Goal: Task Accomplishment & Management: Complete application form

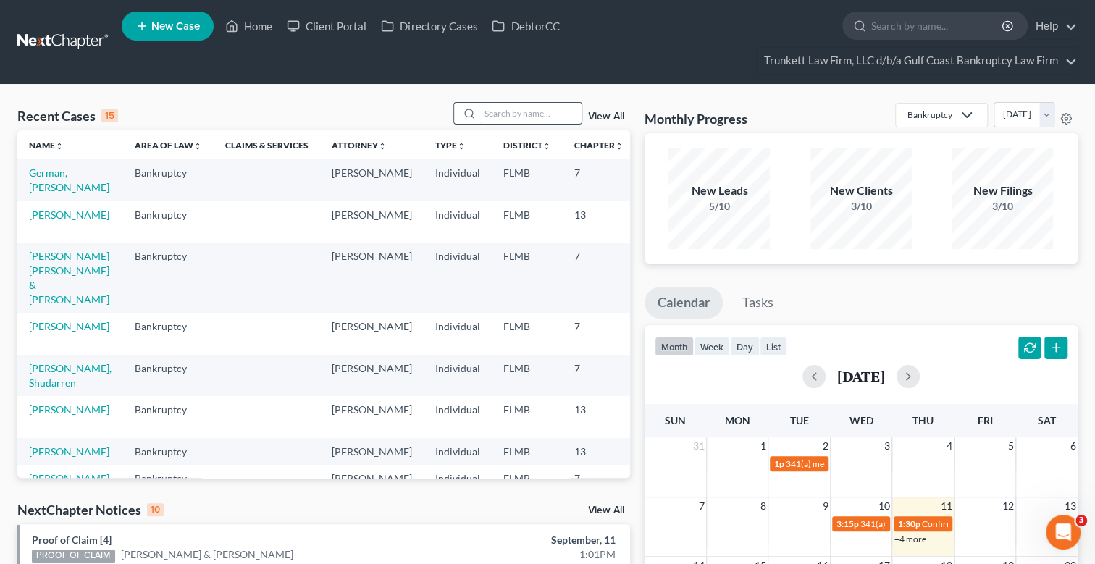
click at [519, 115] on input "search" at bounding box center [530, 113] width 101 height 21
type input "rihl"
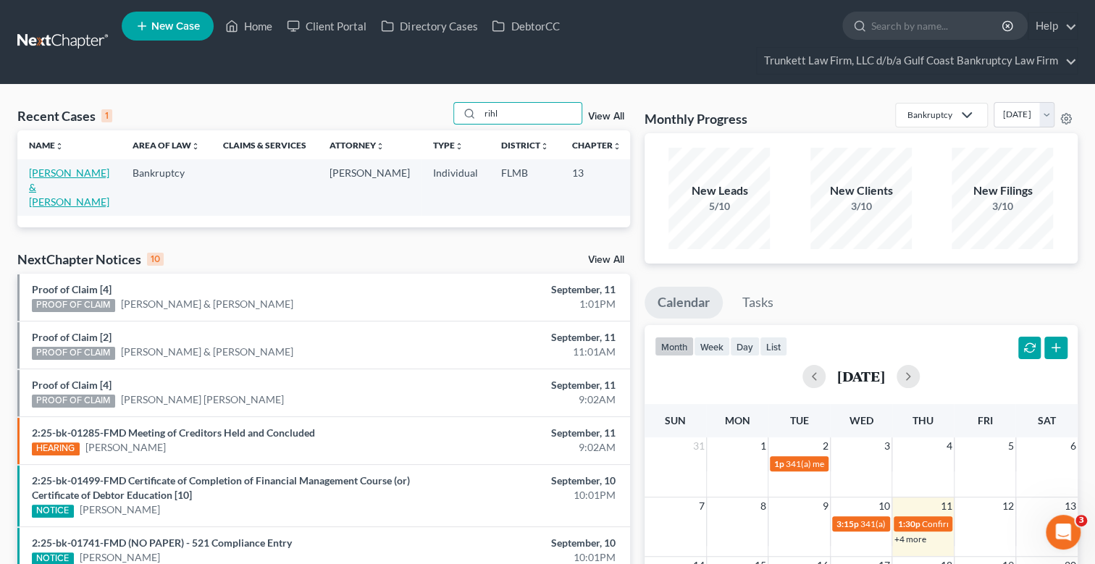
click at [43, 185] on link "[PERSON_NAME] & [PERSON_NAME]" at bounding box center [69, 187] width 80 height 41
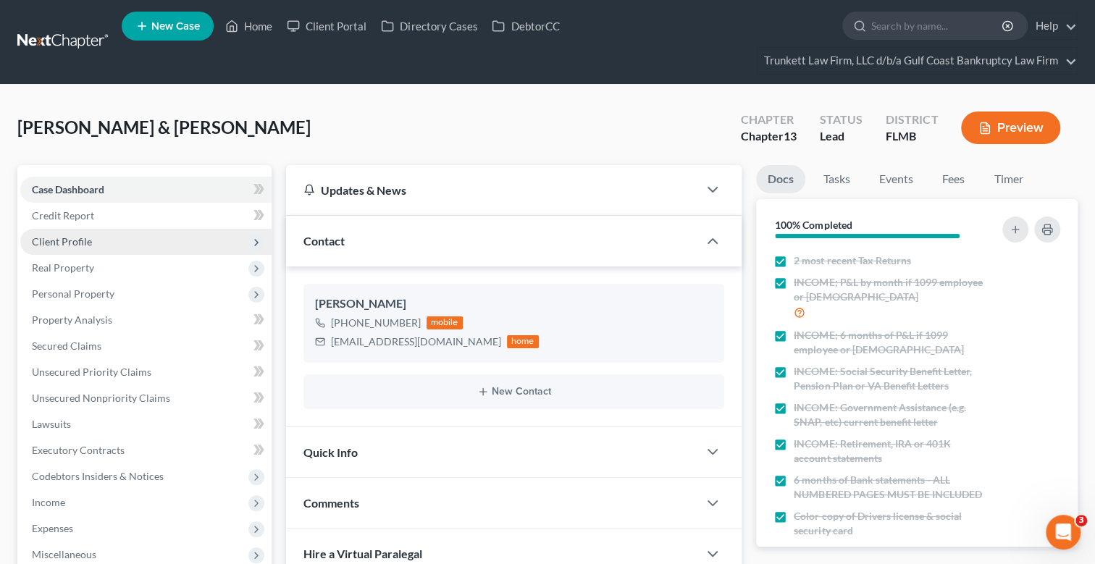
click at [77, 239] on span "Client Profile" at bounding box center [62, 241] width 60 height 12
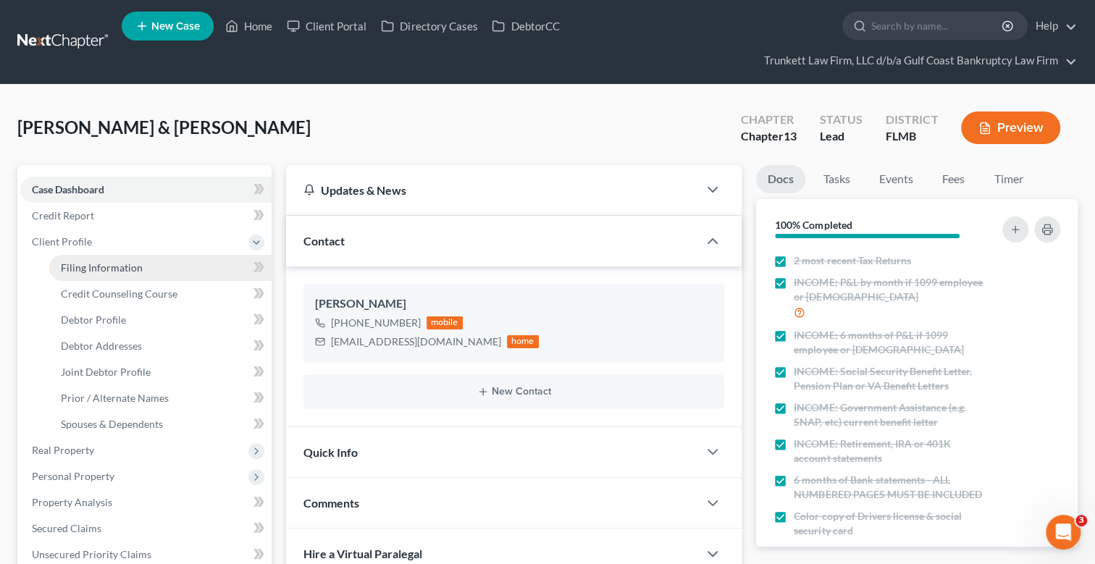
click at [132, 266] on span "Filing Information" at bounding box center [102, 267] width 82 height 12
select select "1"
select select "3"
select select "9"
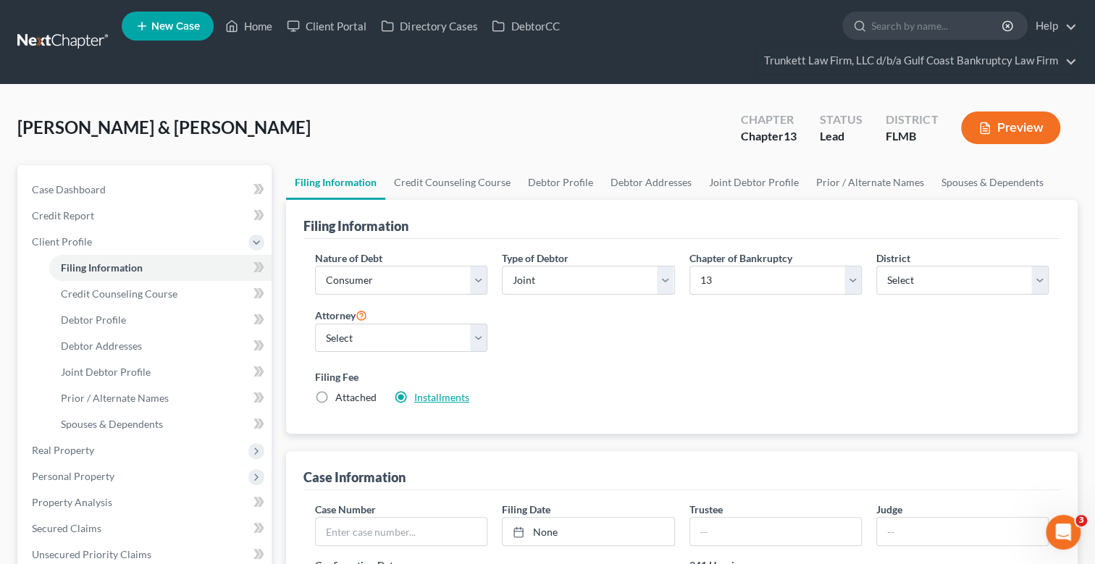
click at [460, 397] on link "Installments" at bounding box center [441, 397] width 55 height 12
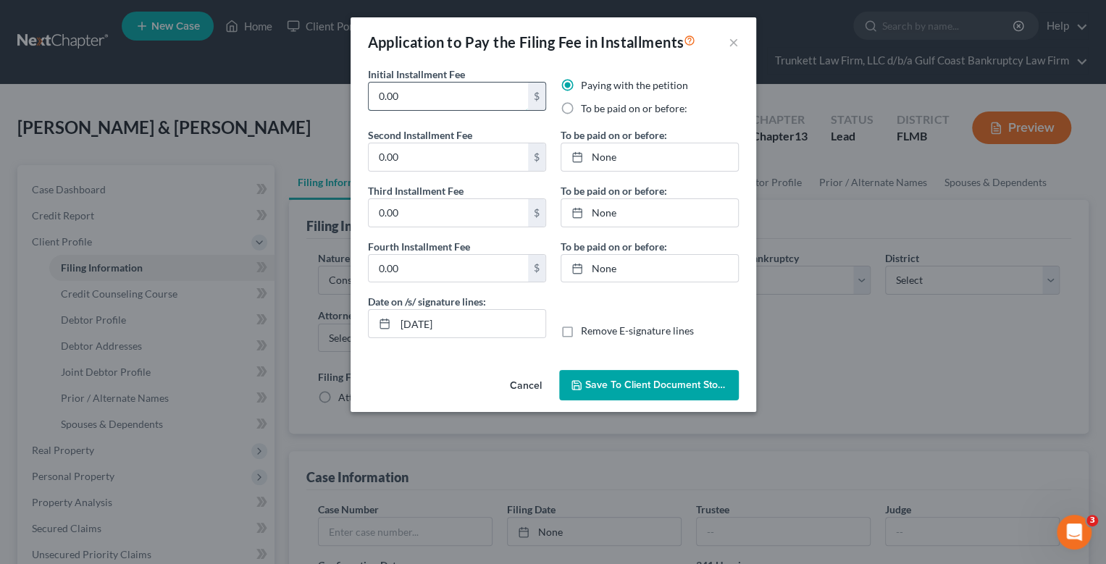
click at [413, 103] on input "0.00" at bounding box center [448, 97] width 159 height 28
type input "0"
type input "100"
click at [581, 109] on label "To be paid on or before:" at bounding box center [634, 108] width 106 height 14
click at [586, 109] on input "To be paid on or before:" at bounding box center [590, 105] width 9 height 9
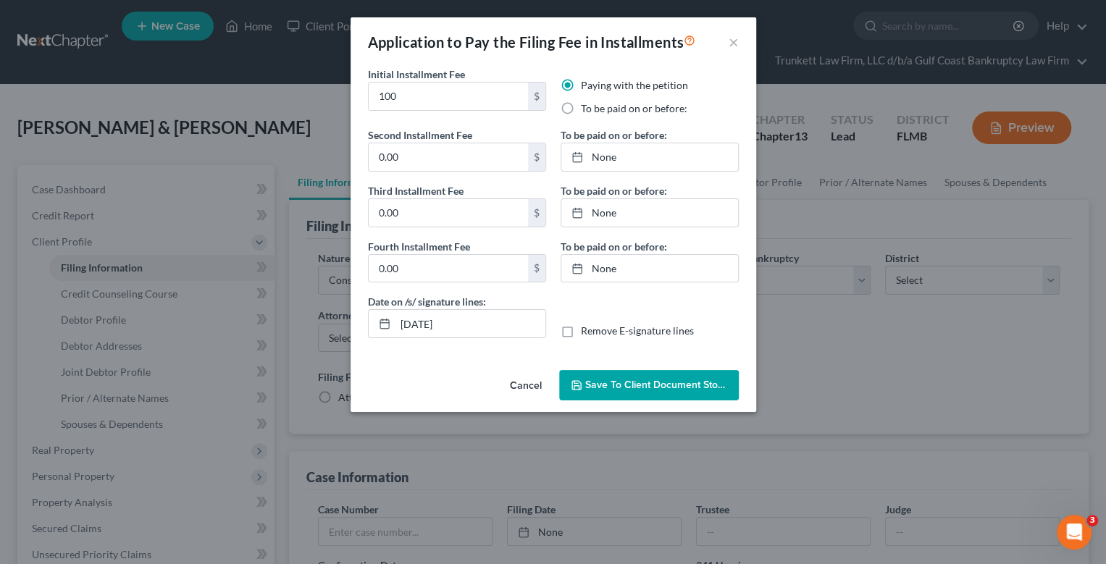
radio input "true"
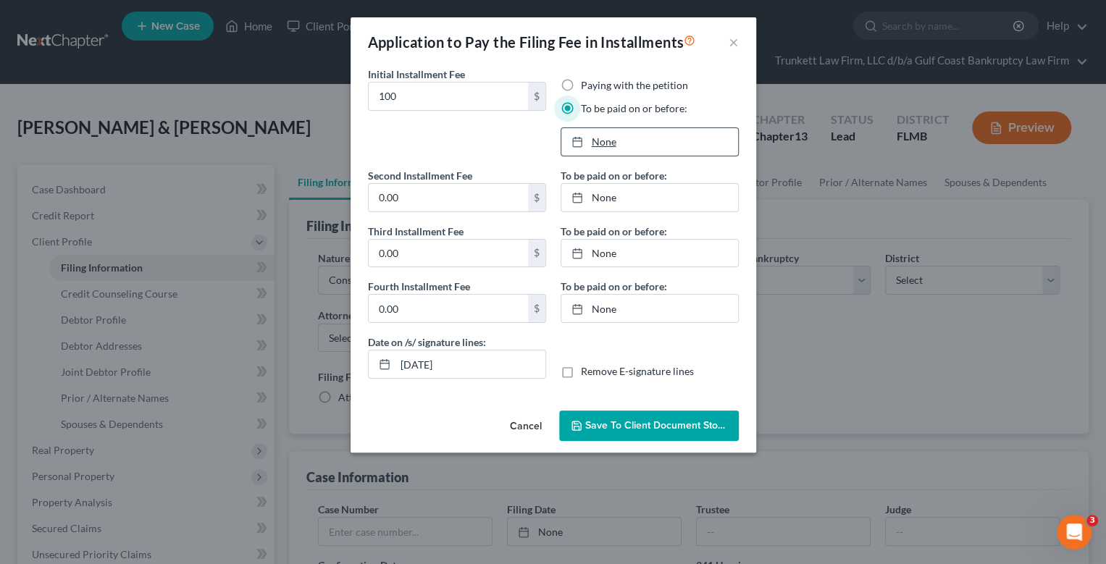
click at [604, 140] on link "None" at bounding box center [649, 142] width 177 height 28
type input "[DATE]"
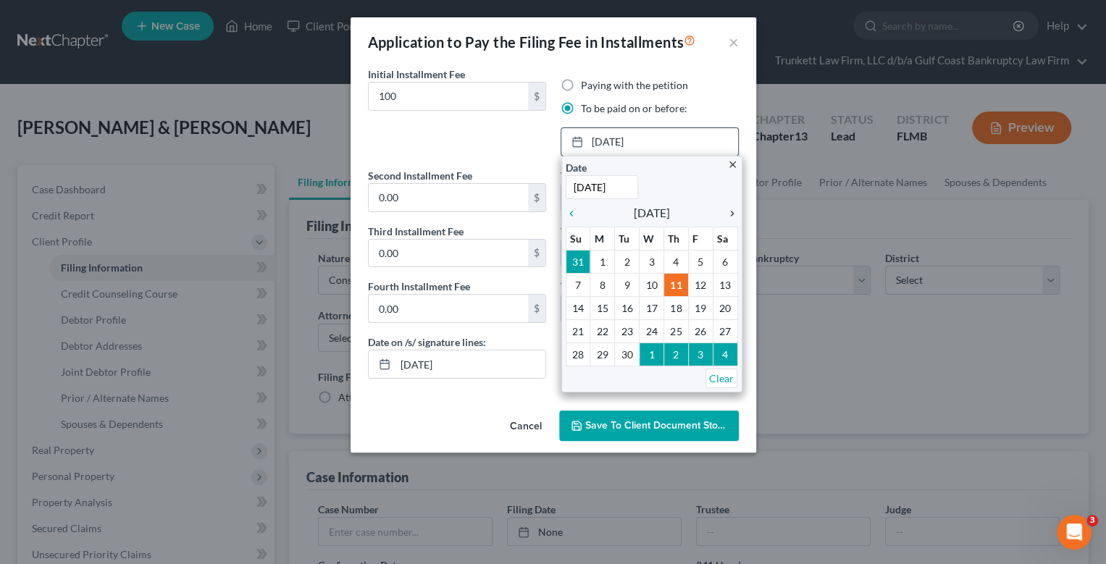
click at [733, 213] on icon "chevron_right" at bounding box center [728, 214] width 19 height 12
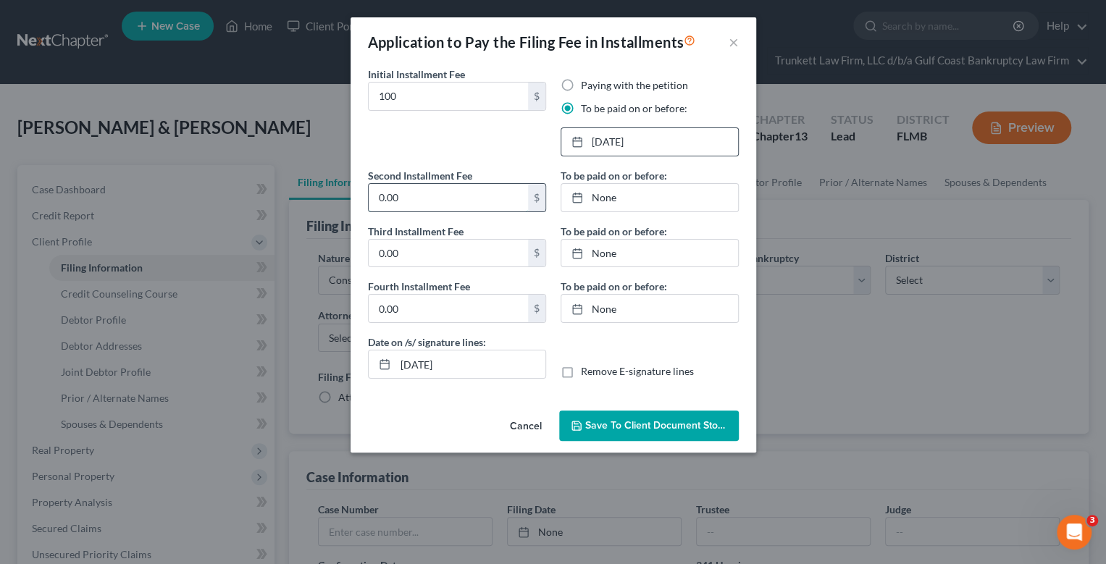
click at [434, 192] on input "0.00" at bounding box center [448, 198] width 159 height 28
type input "100"
click at [600, 199] on link "None" at bounding box center [649, 198] width 177 height 28
type input "[DATE]"
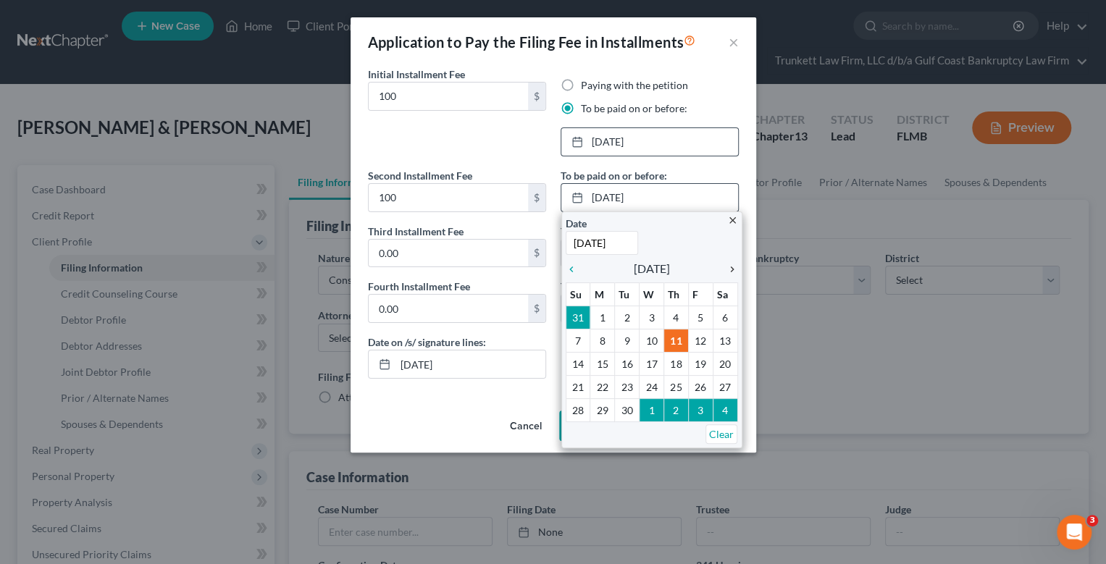
click at [734, 267] on icon "chevron_right" at bounding box center [728, 270] width 19 height 12
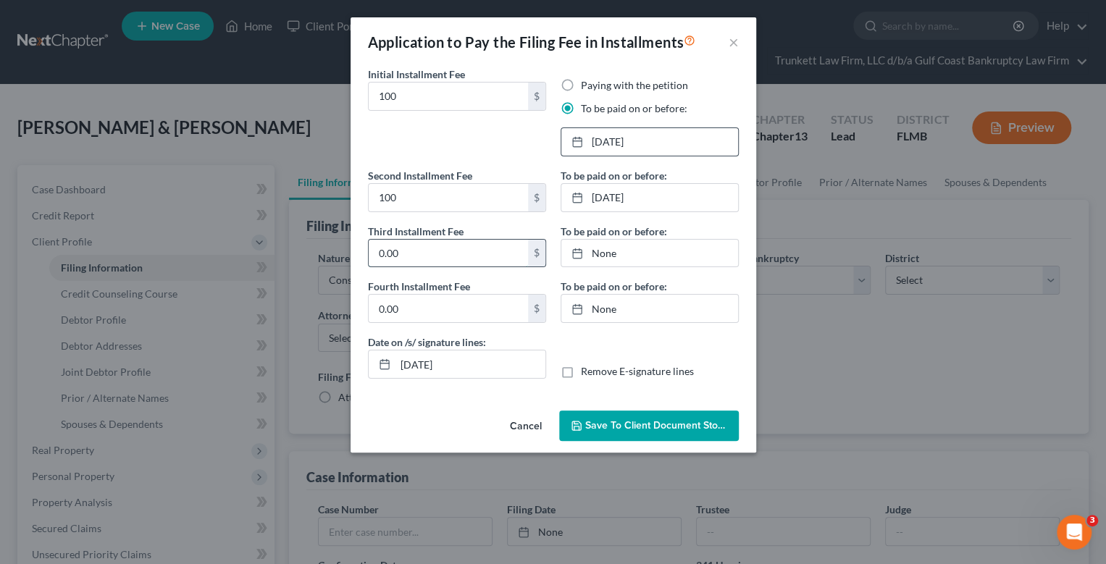
click at [427, 256] on input "0.00" at bounding box center [448, 254] width 159 height 28
type input "113"
click at [610, 251] on link "None" at bounding box center [649, 254] width 177 height 28
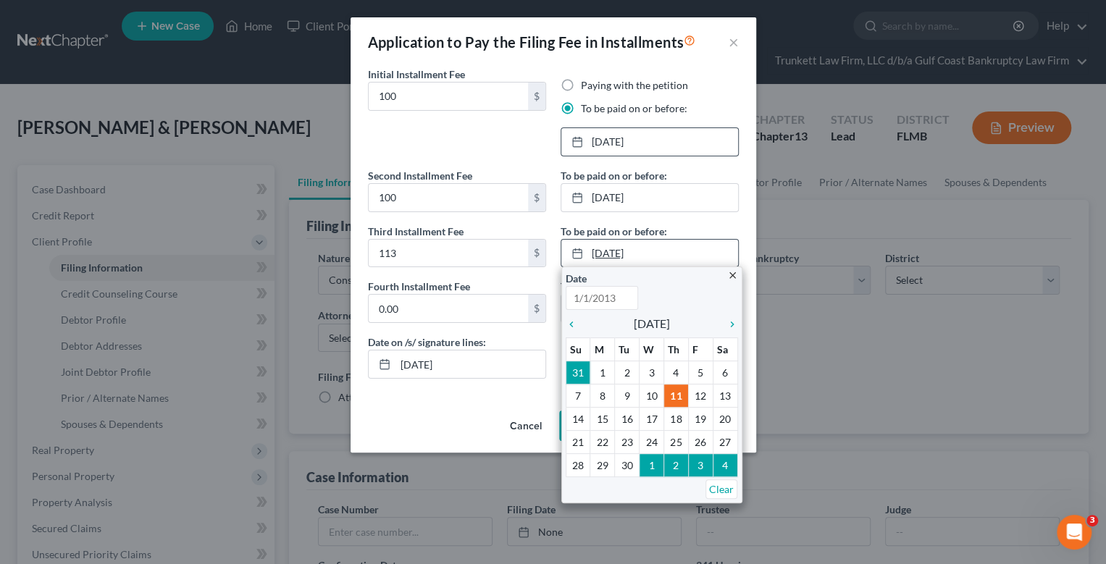
type input "[DATE]"
click at [731, 323] on icon "chevron_right" at bounding box center [728, 325] width 19 height 12
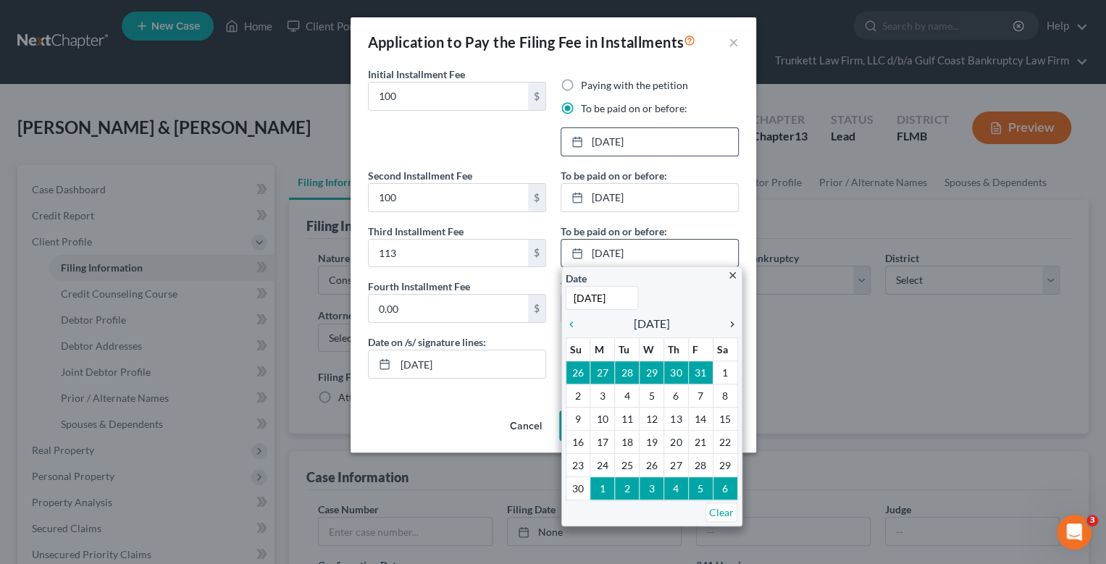
click at [732, 323] on icon "chevron_right" at bounding box center [728, 325] width 19 height 12
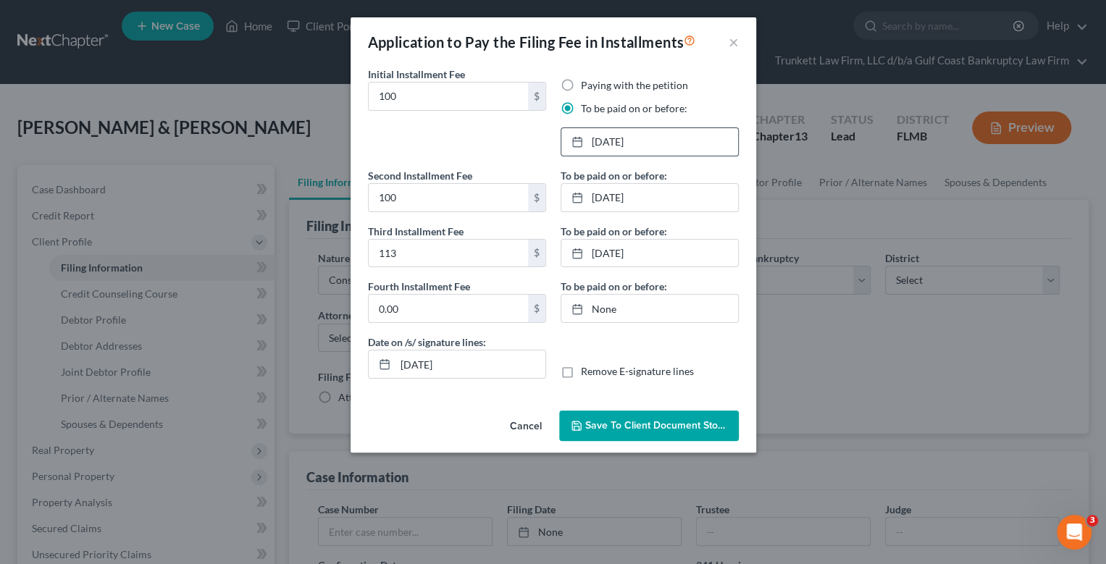
click at [652, 422] on span "Save to Client Document Storage" at bounding box center [661, 425] width 153 height 12
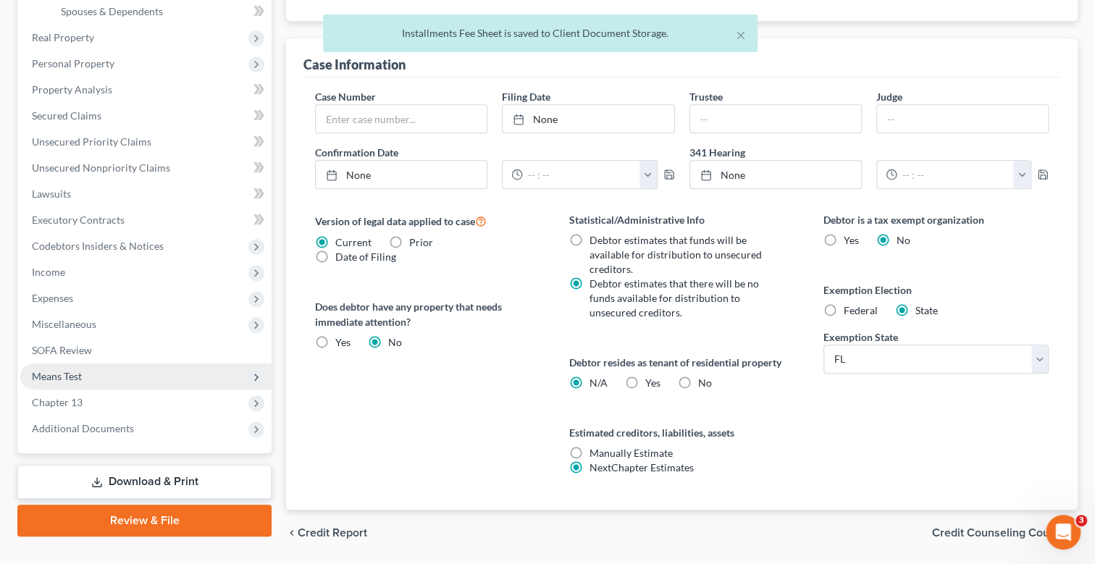
scroll to position [457, 0]
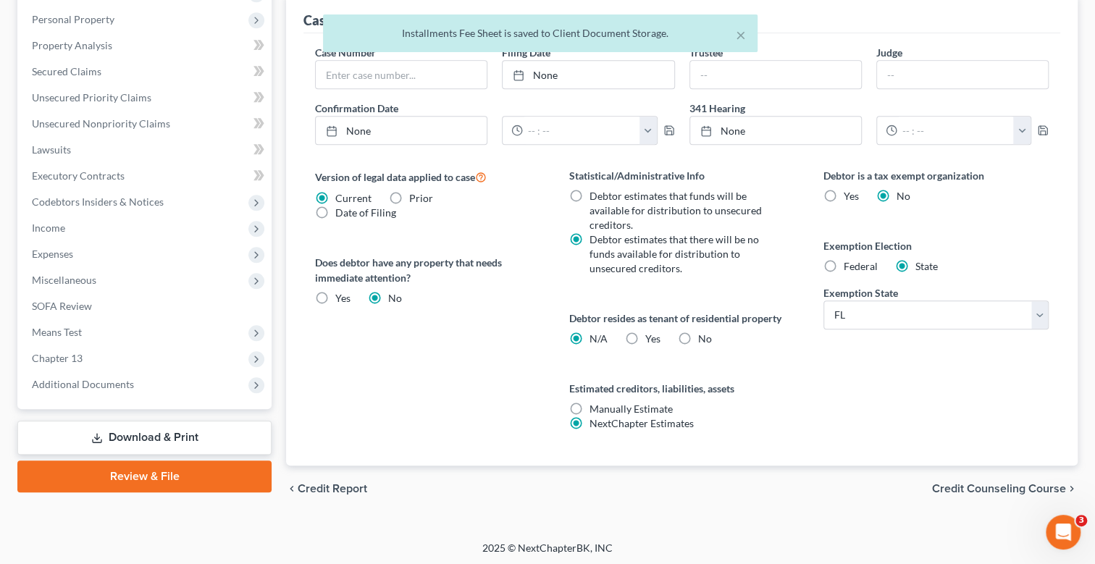
click at [172, 431] on link "Download & Print" at bounding box center [144, 438] width 254 height 34
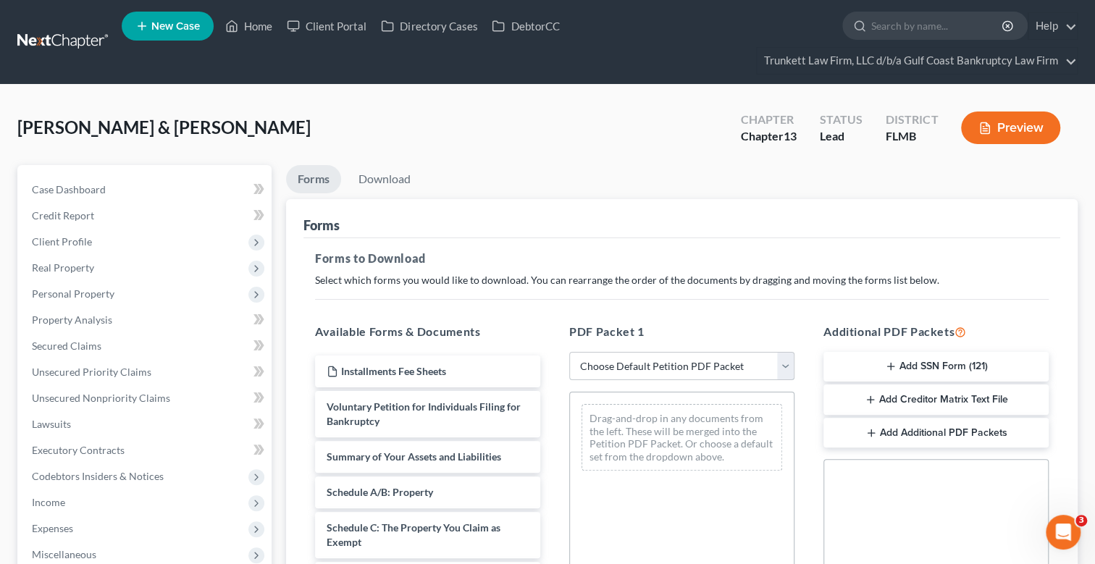
click at [610, 365] on select "Choose Default Petition PDF Packet Complete Bankruptcy Petition (all forms and …" at bounding box center [681, 366] width 225 height 29
select select "0"
click at [569, 352] on select "Choose Default Petition PDF Packet Complete Bankruptcy Petition (all forms and …" at bounding box center [681, 366] width 225 height 29
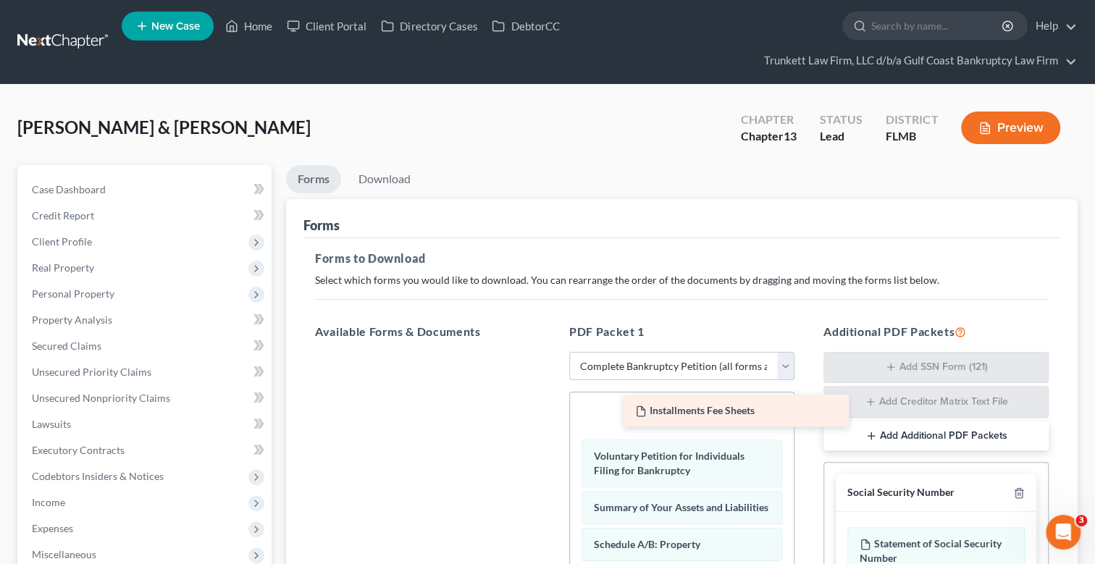
drag, startPoint x: 404, startPoint y: 364, endPoint x: 696, endPoint y: 404, distance: 294.5
click at [552, 352] on div "Installments Fee Sheets Installments Fee Sheets" at bounding box center [427, 352] width 248 height 0
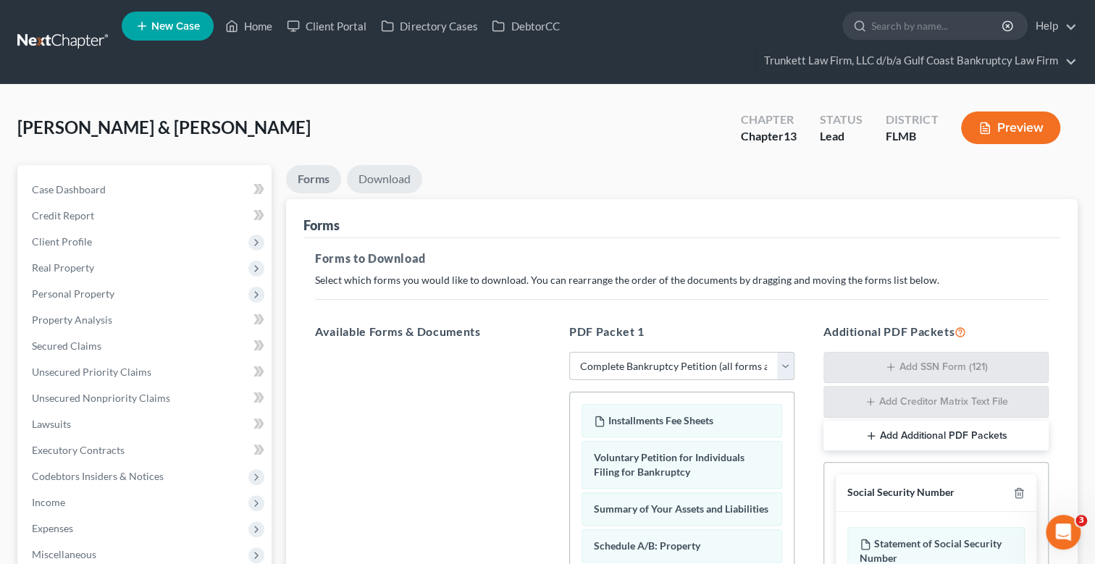
click at [390, 174] on link "Download" at bounding box center [384, 179] width 75 height 28
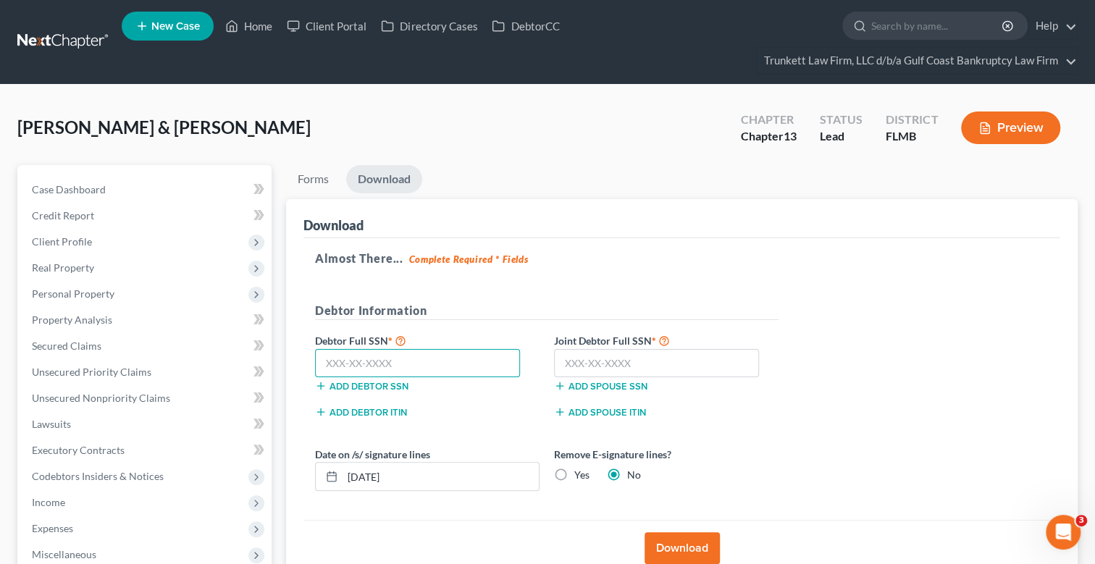
click at [360, 358] on input "text" at bounding box center [417, 363] width 205 height 29
click at [364, 365] on input "text" at bounding box center [417, 363] width 205 height 29
type input "261-77-5131"
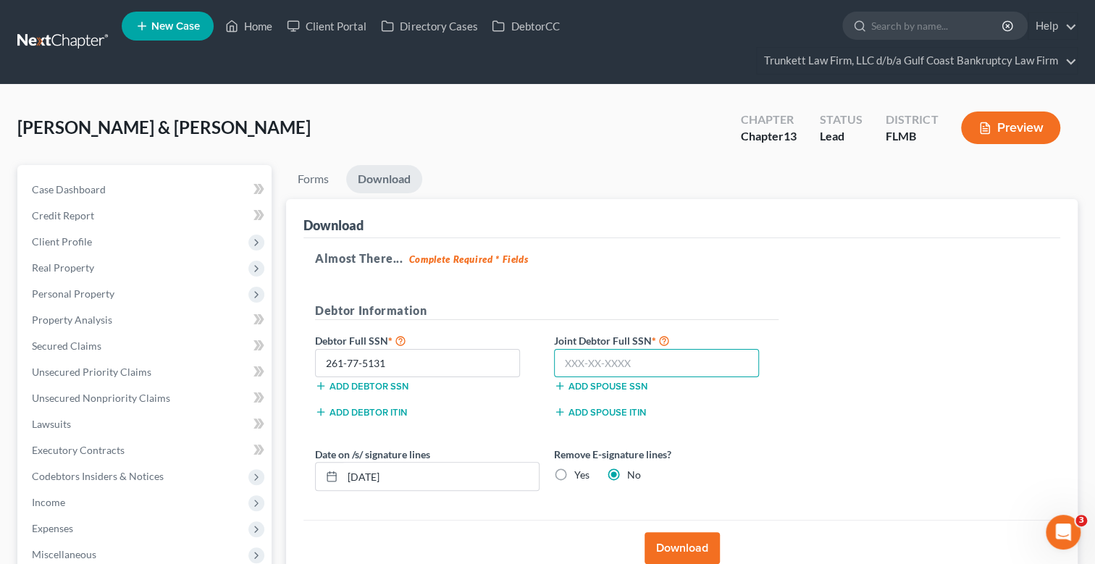
click at [596, 357] on input "text" at bounding box center [656, 363] width 205 height 29
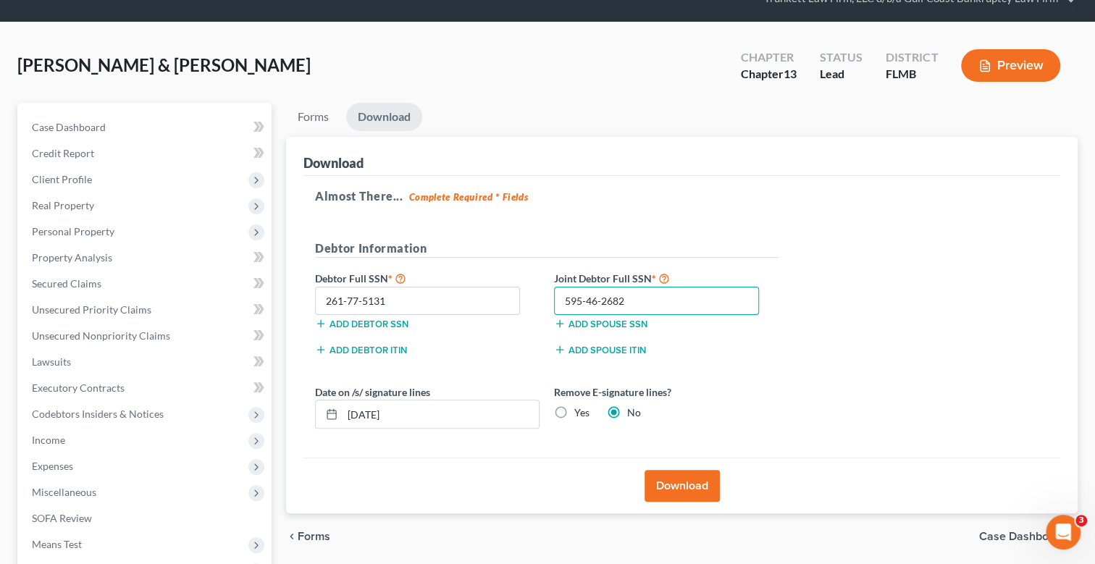
scroll to position [144, 0]
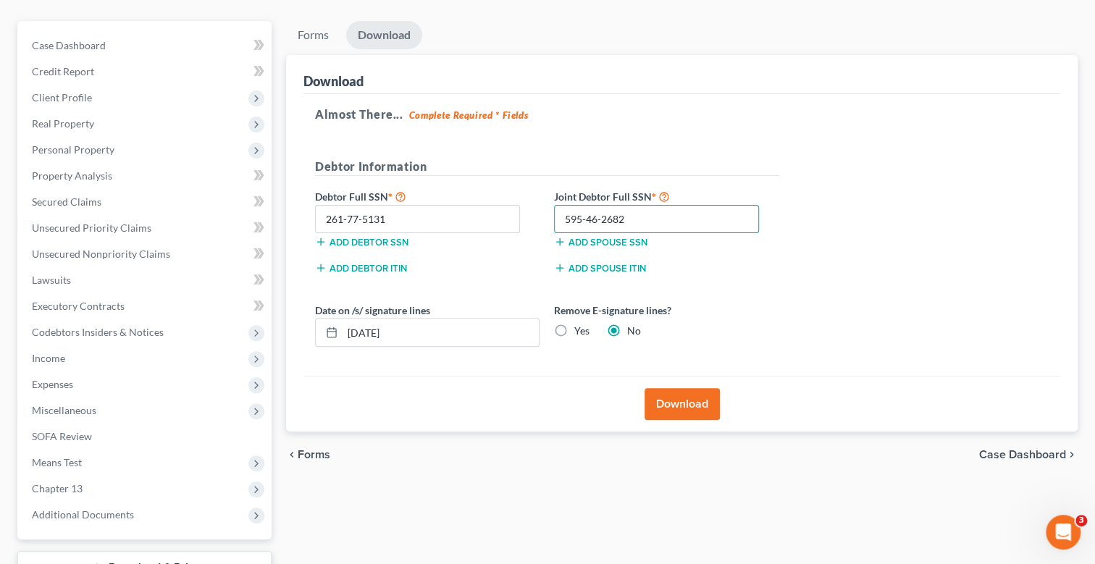
type input "595-46-2682"
click at [574, 329] on label "Yes" at bounding box center [581, 331] width 15 height 14
click at [580, 329] on input "Yes" at bounding box center [584, 328] width 9 height 9
radio input "true"
radio input "false"
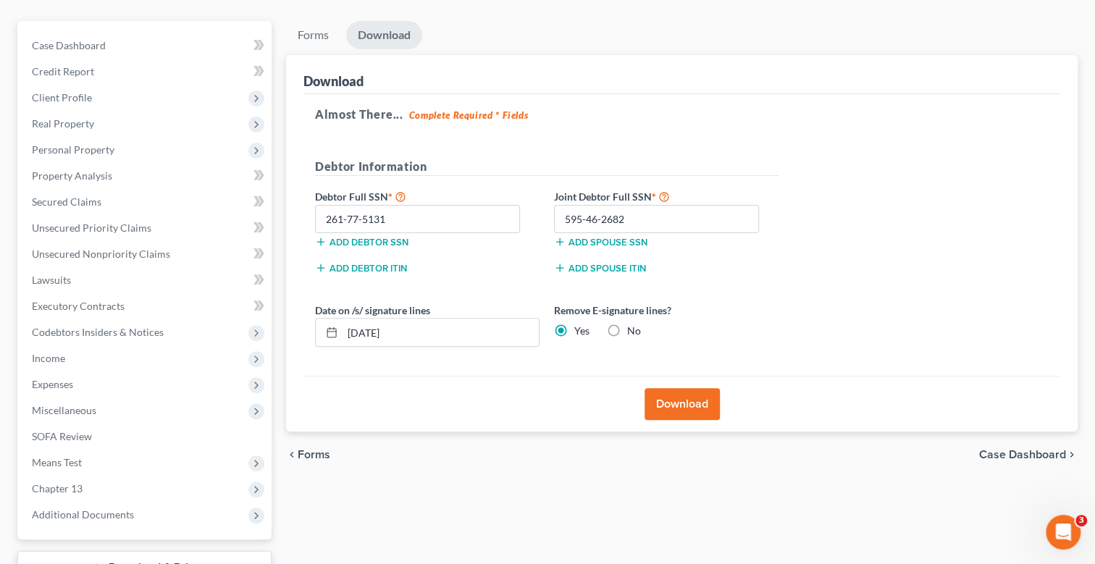
click at [683, 397] on button "Download" at bounding box center [681, 404] width 75 height 32
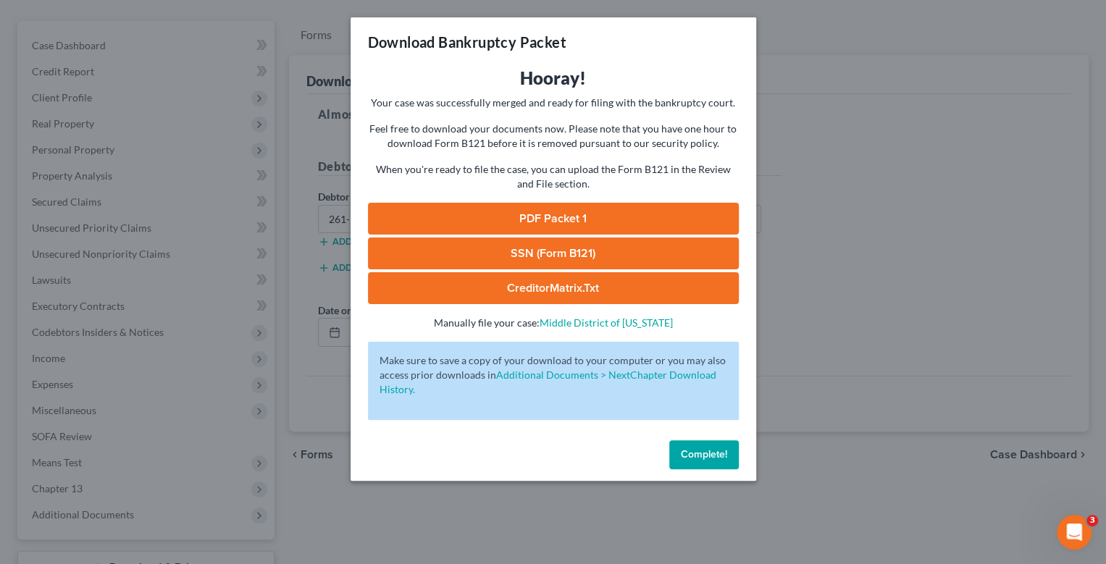
click at [536, 249] on link "SSN (Form B121)" at bounding box center [553, 253] width 371 height 32
click at [552, 216] on link "PDF Packet 1" at bounding box center [553, 219] width 371 height 32
click at [709, 452] on span "Complete!" at bounding box center [704, 454] width 46 height 12
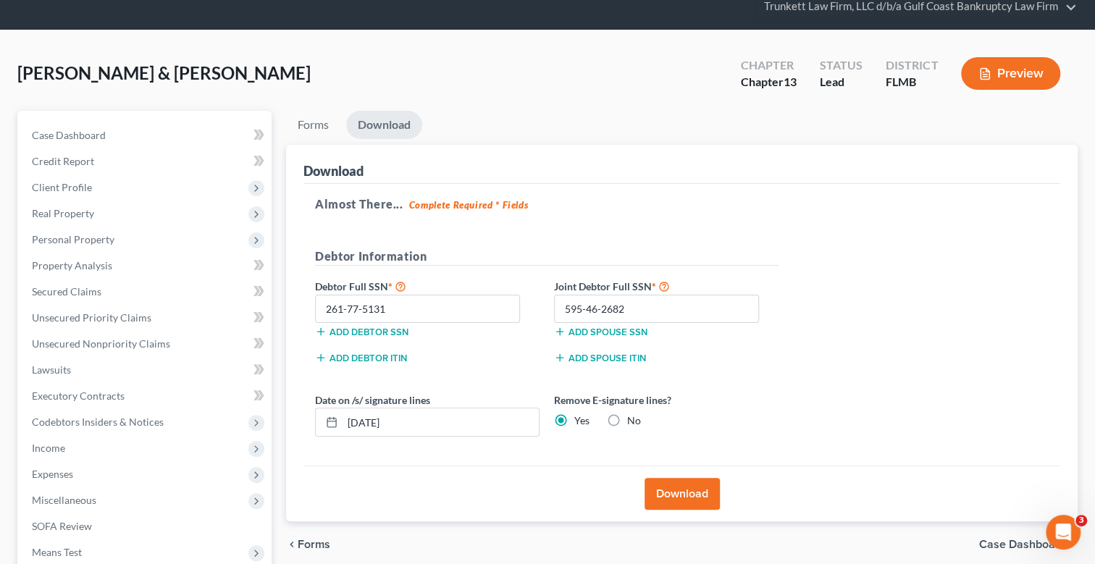
scroll to position [0, 0]
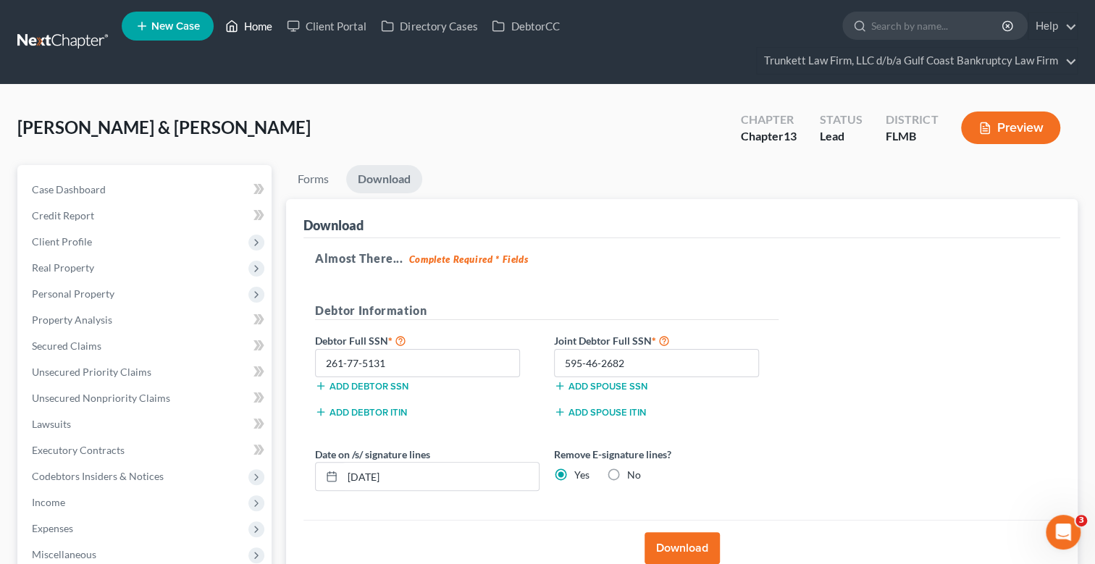
click at [253, 28] on link "Home" at bounding box center [249, 26] width 62 height 26
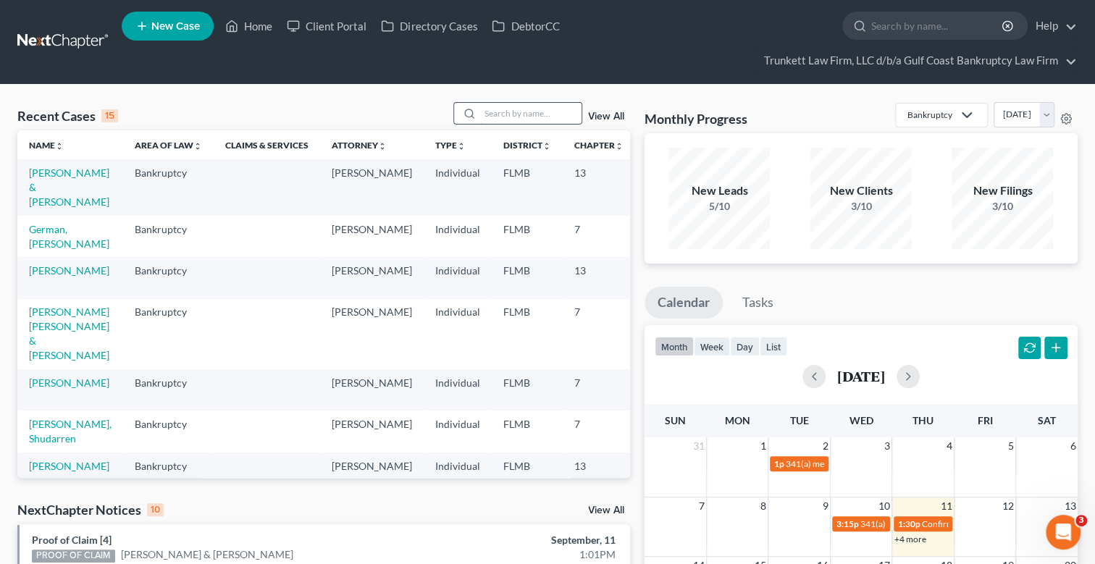
click at [530, 111] on input "search" at bounding box center [530, 113] width 101 height 21
type input "[PERSON_NAME]"
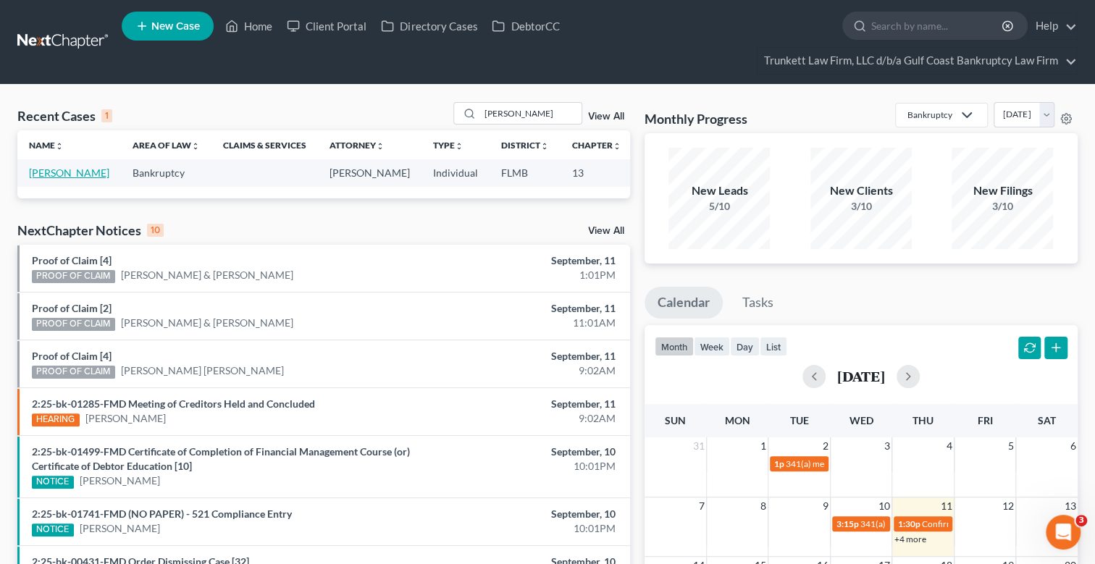
click at [44, 167] on link "[PERSON_NAME]" at bounding box center [69, 173] width 80 height 12
click at [45, 168] on link "[PERSON_NAME]" at bounding box center [69, 173] width 80 height 12
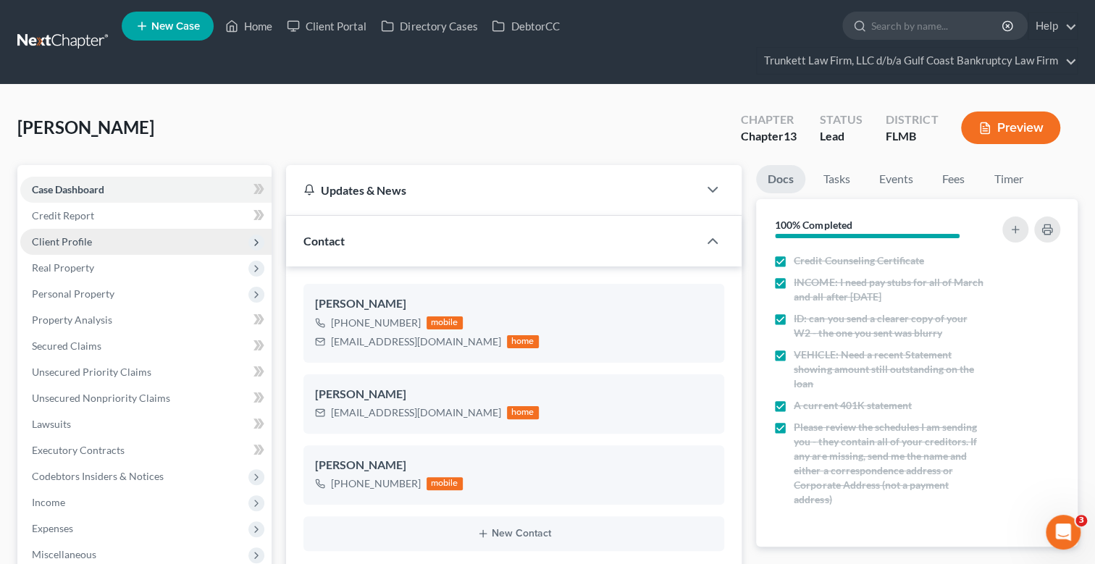
click at [80, 239] on span "Client Profile" at bounding box center [62, 241] width 60 height 12
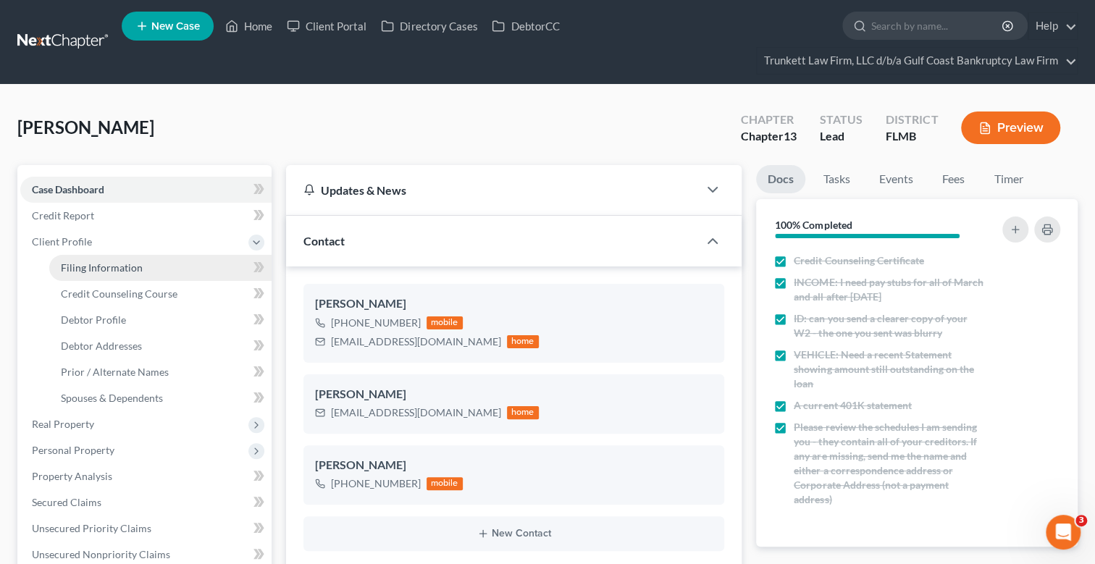
click at [122, 267] on span "Filing Information" at bounding box center [102, 267] width 82 height 12
select select "1"
select select "0"
select select "3"
select select "15"
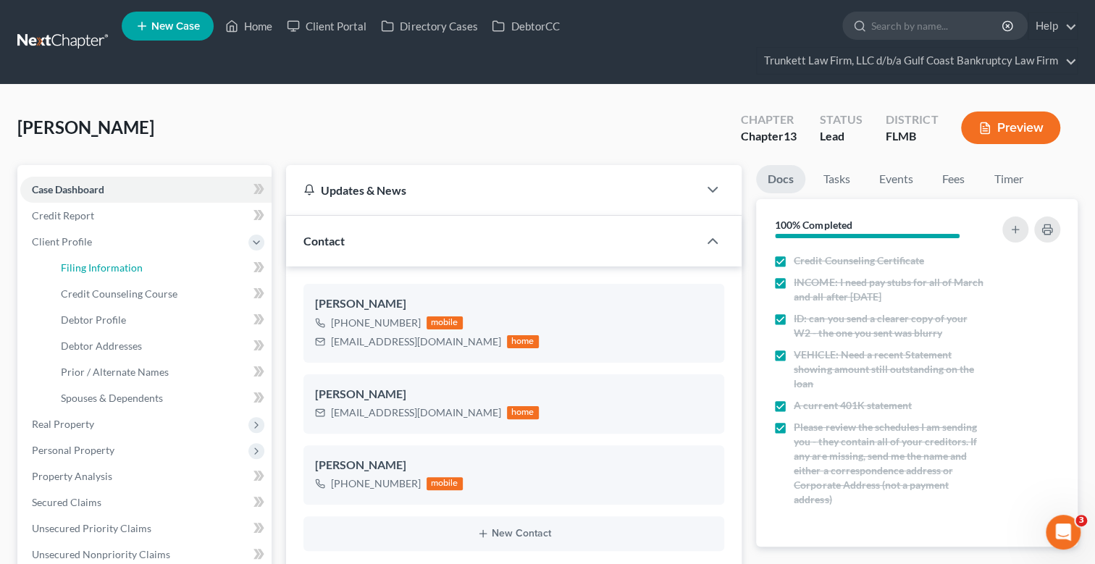
select select "0"
select select "9"
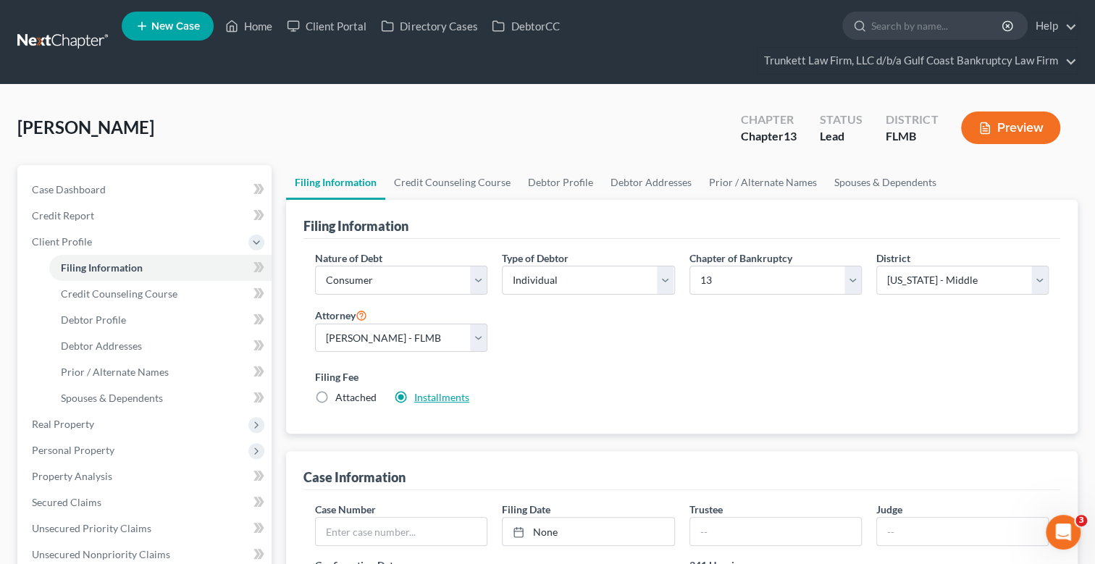
click at [449, 394] on link "Installments" at bounding box center [441, 397] width 55 height 12
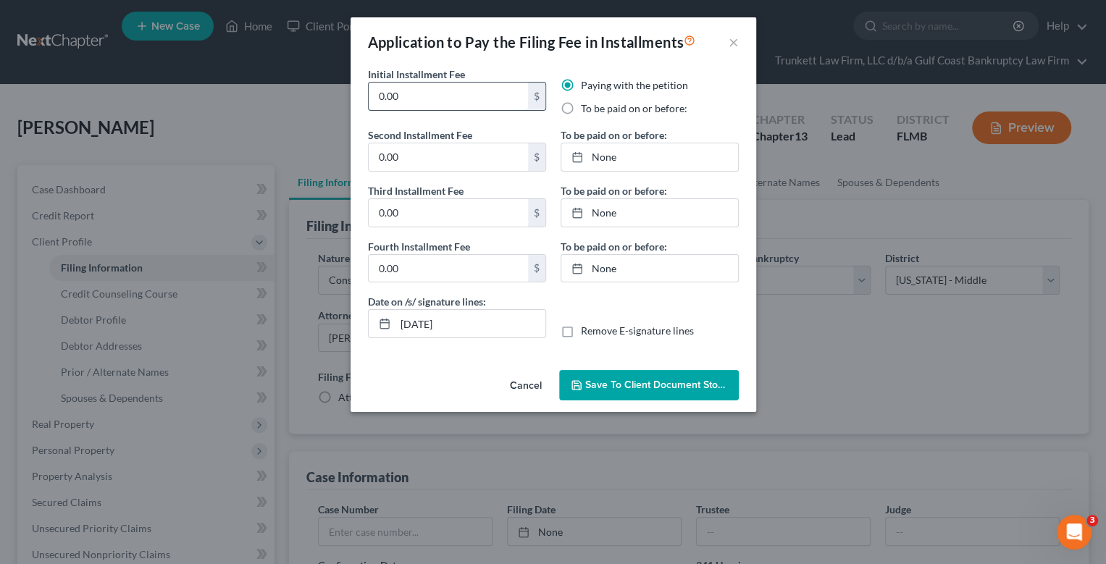
click at [420, 104] on input "0.00" at bounding box center [448, 97] width 159 height 28
type input "0"
type input "100"
click at [581, 105] on label "To be paid on or before:" at bounding box center [634, 108] width 106 height 14
click at [586, 105] on input "To be paid on or before:" at bounding box center [590, 105] width 9 height 9
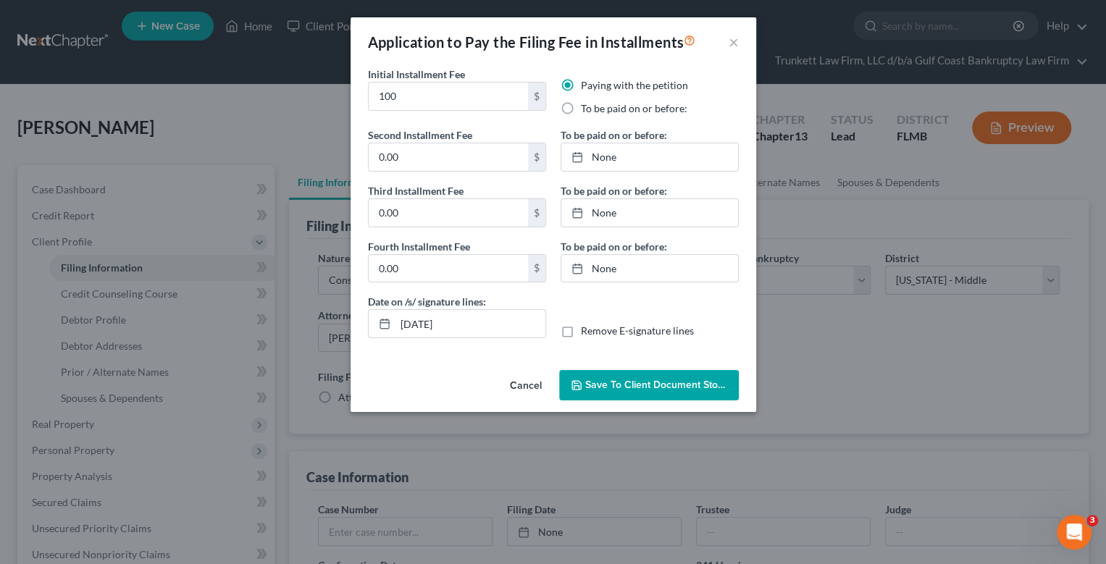
radio input "true"
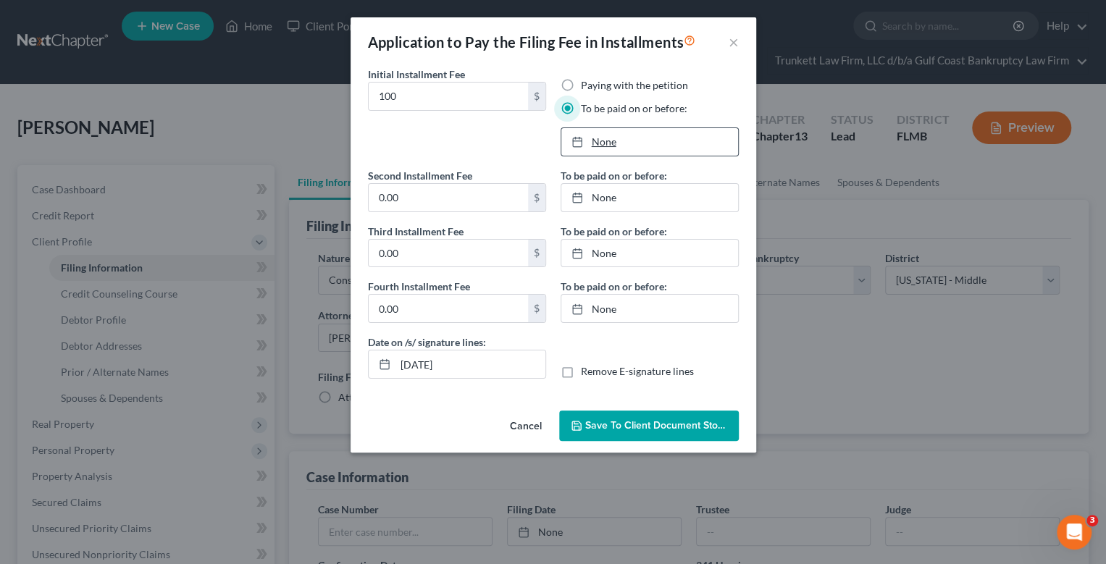
type input "[DATE]"
click at [601, 144] on link "None" at bounding box center [649, 142] width 177 height 28
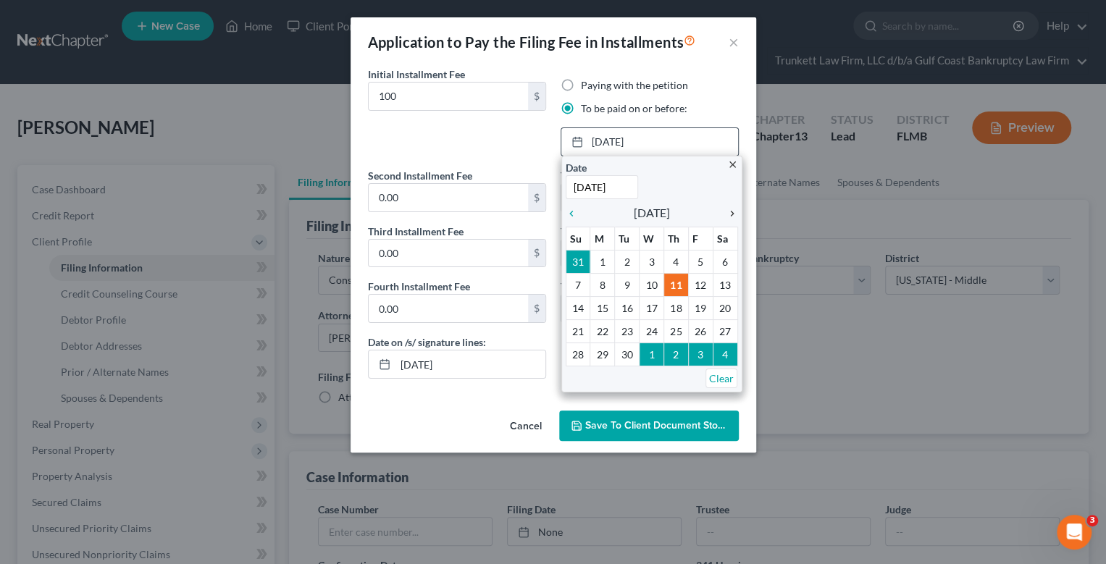
click at [736, 211] on icon "chevron_right" at bounding box center [728, 214] width 19 height 12
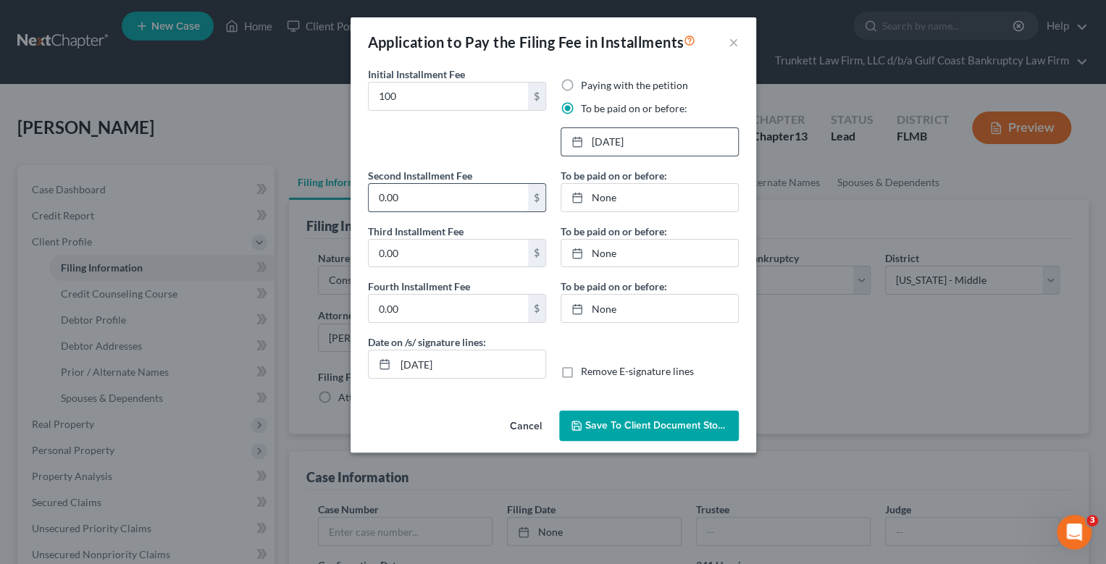
click at [424, 193] on input "0.00" at bounding box center [448, 198] width 159 height 28
type input "100"
type input "[DATE]"
drag, startPoint x: 607, startPoint y: 192, endPoint x: 620, endPoint y: 198, distance: 13.9
click at [607, 192] on link "None" at bounding box center [649, 198] width 177 height 28
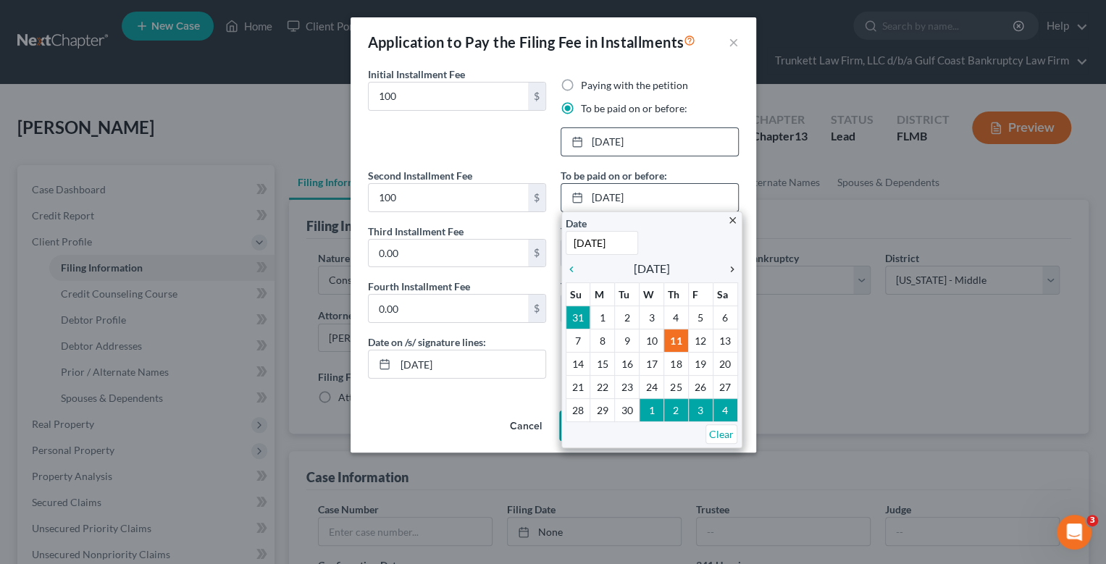
click at [720, 269] on icon "chevron_right" at bounding box center [728, 270] width 19 height 12
click at [728, 267] on icon "chevron_right" at bounding box center [728, 270] width 19 height 12
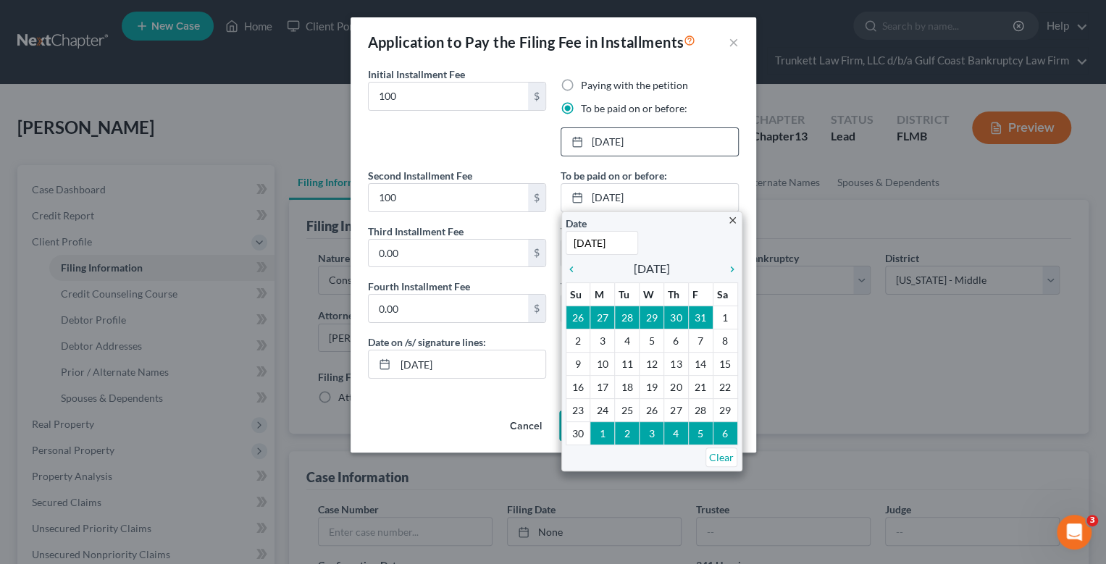
drag, startPoint x: 723, startPoint y: 404, endPoint x: 717, endPoint y: 394, distance: 11.7
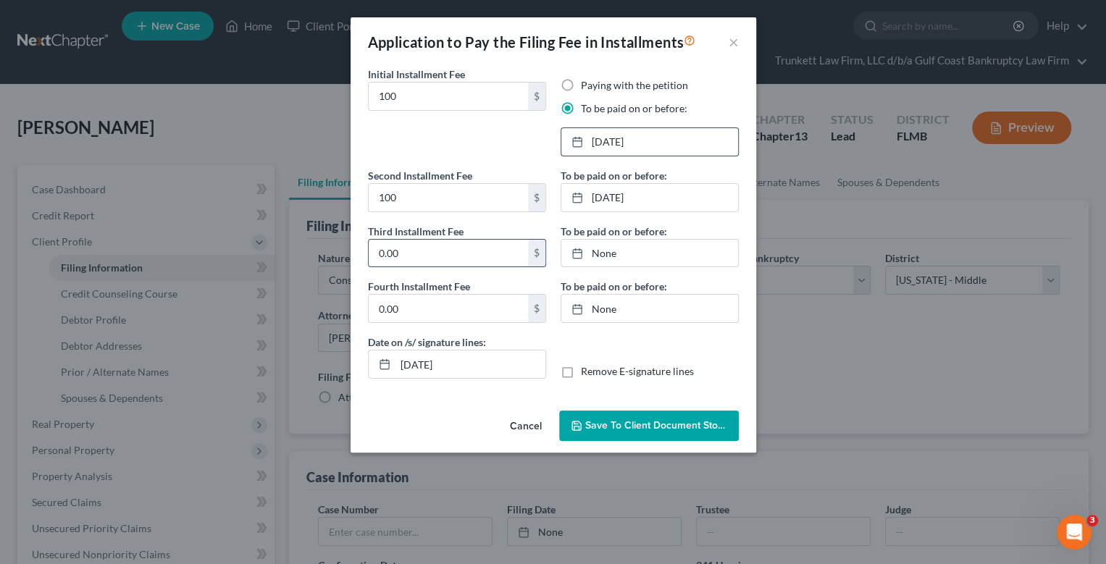
click at [397, 249] on input "0.00" at bounding box center [448, 254] width 159 height 28
type input "113"
click at [602, 250] on link "None" at bounding box center [649, 254] width 177 height 28
type input "[DATE]"
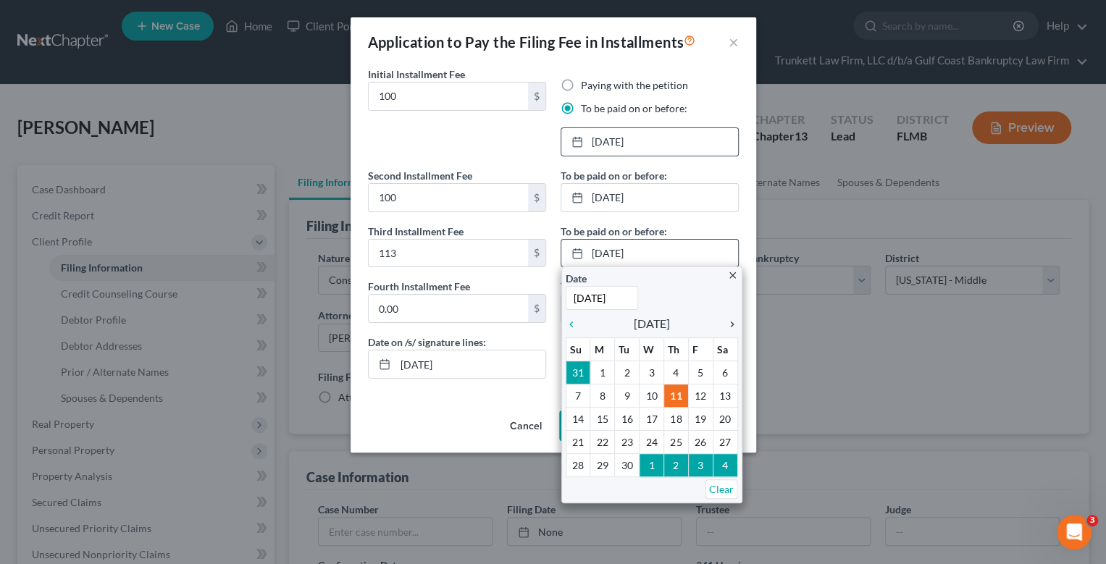
click at [731, 323] on icon "chevron_right" at bounding box center [728, 325] width 19 height 12
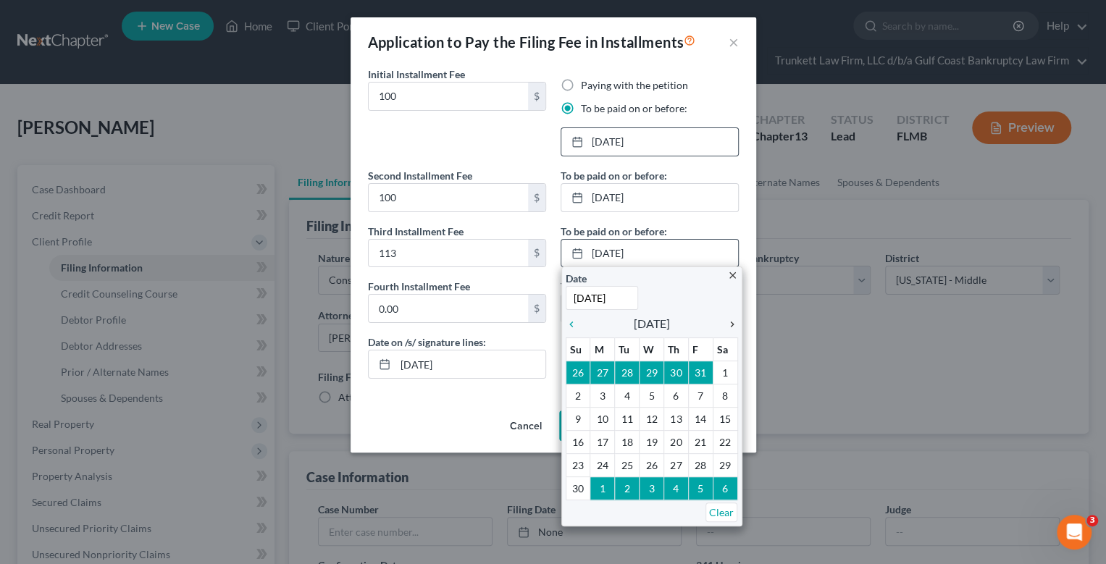
click at [731, 323] on icon "chevron_right" at bounding box center [728, 325] width 19 height 12
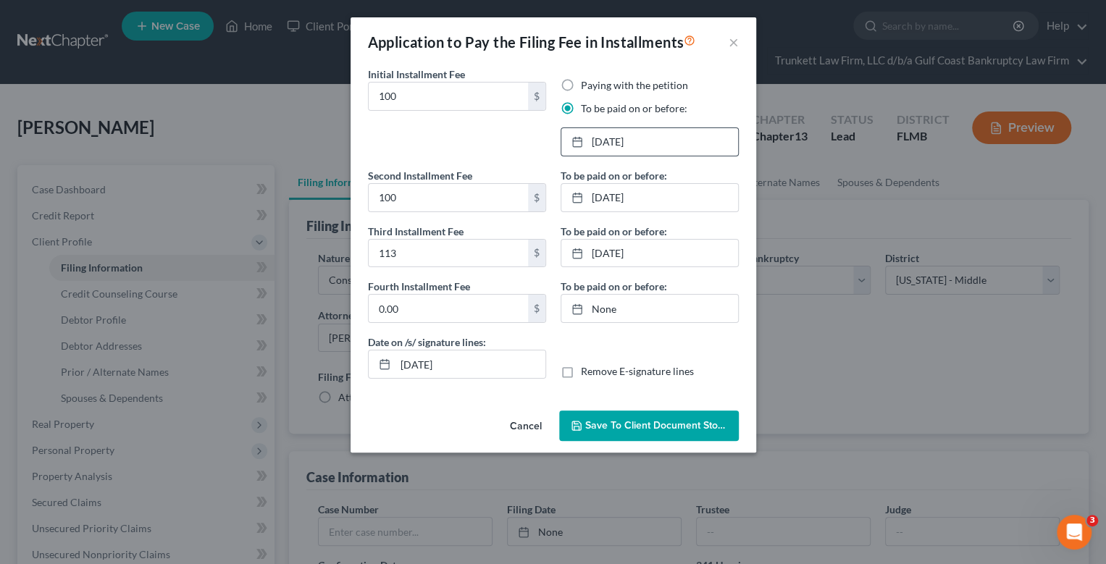
click at [627, 424] on span "Save to Client Document Storage" at bounding box center [661, 425] width 153 height 12
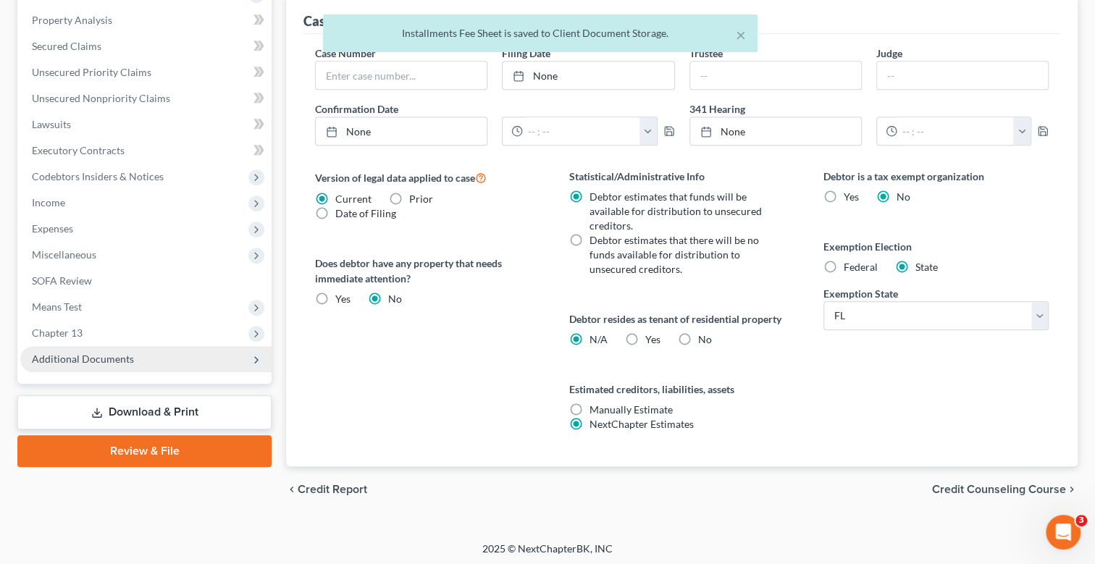
scroll to position [457, 0]
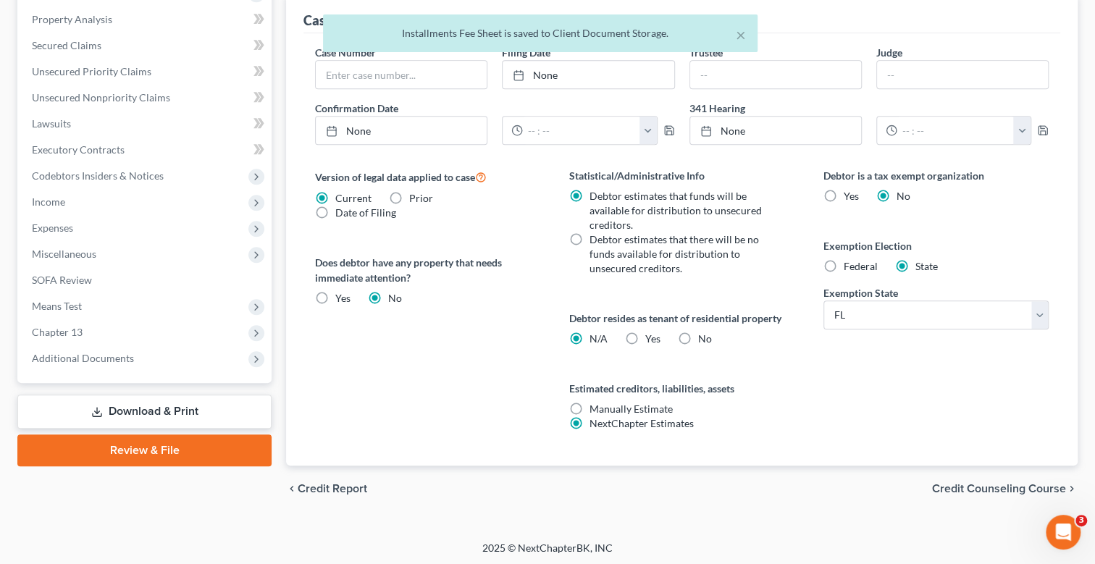
click at [157, 412] on link "Download & Print" at bounding box center [144, 412] width 254 height 34
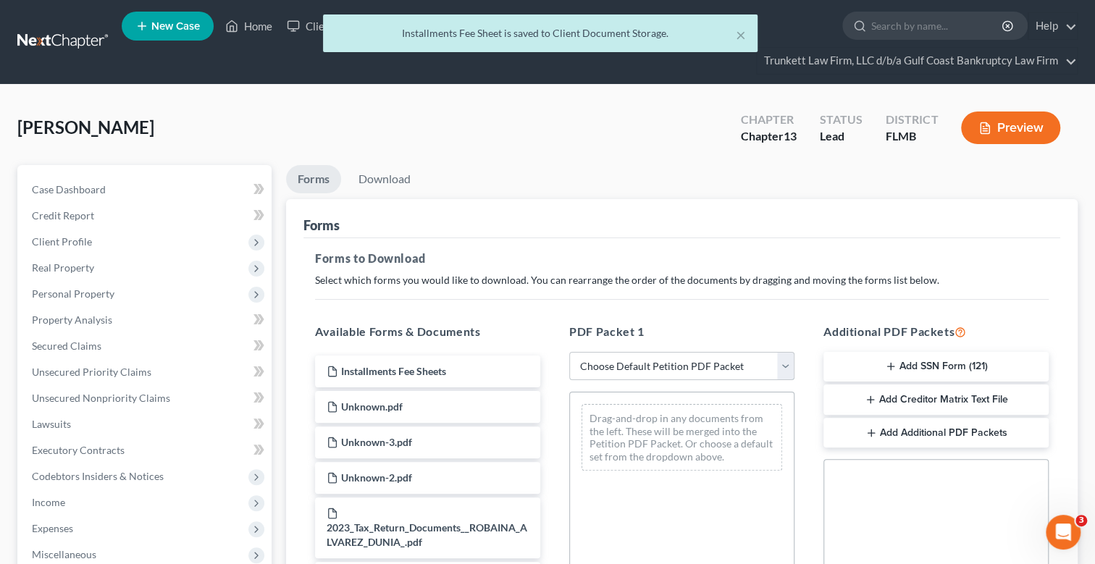
click at [637, 363] on select "Choose Default Petition PDF Packet Complete Bankruptcy Petition (all forms and …" at bounding box center [681, 366] width 225 height 29
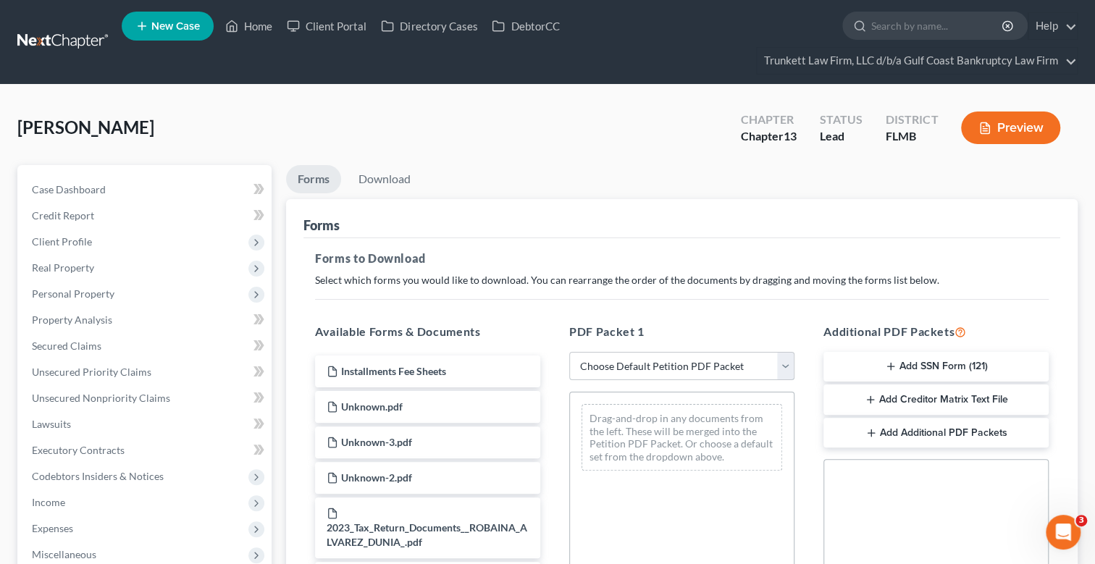
select select "0"
click at [569, 352] on select "Choose Default Petition PDF Packet Complete Bankruptcy Petition (all forms and …" at bounding box center [681, 366] width 225 height 29
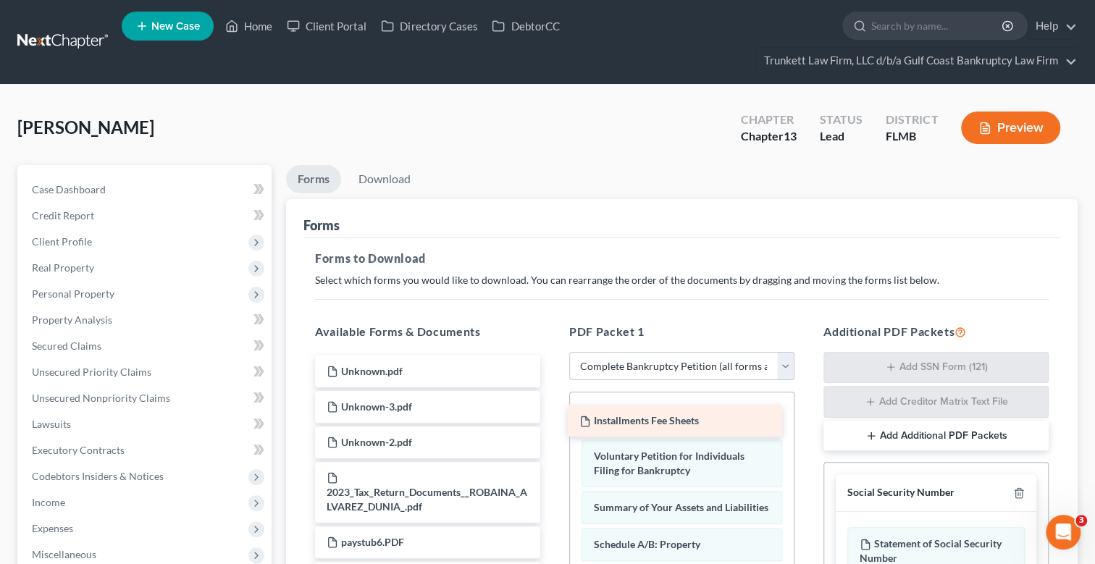
drag, startPoint x: 443, startPoint y: 365, endPoint x: 696, endPoint y: 416, distance: 258.6
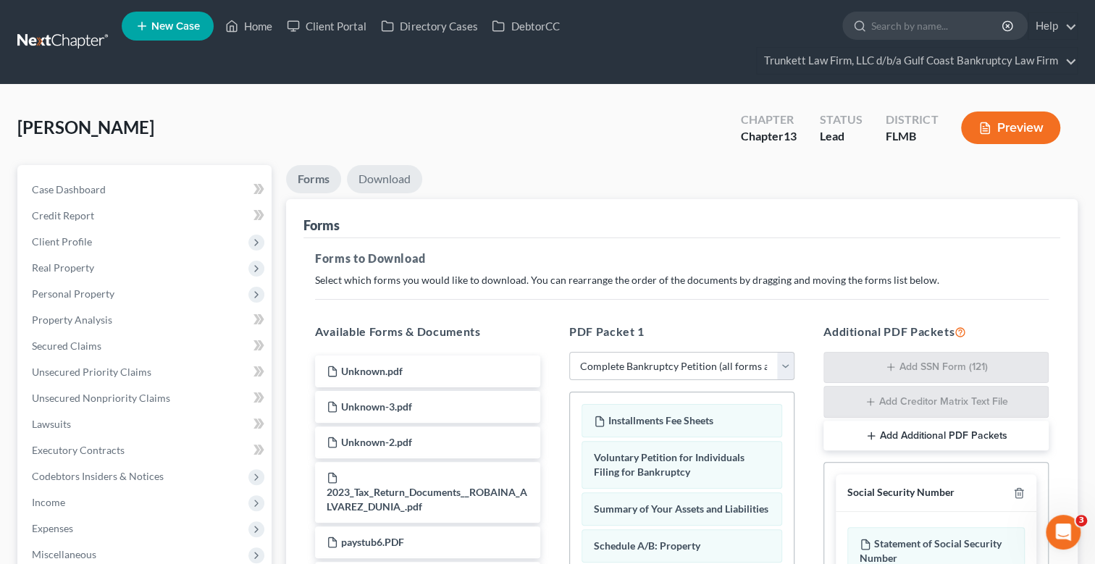
click at [383, 172] on link "Download" at bounding box center [384, 179] width 75 height 28
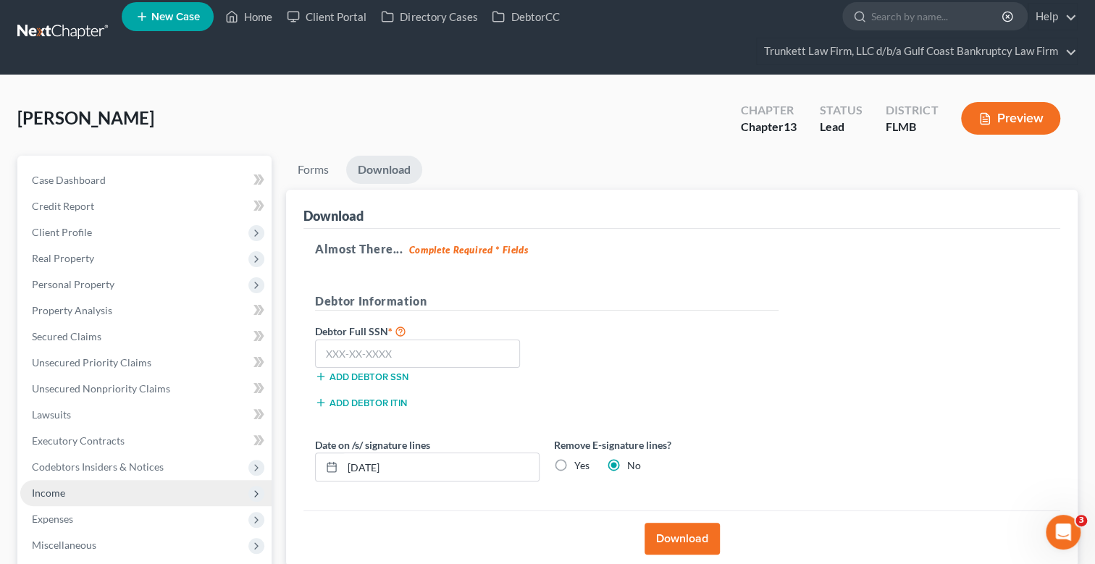
scroll to position [144, 0]
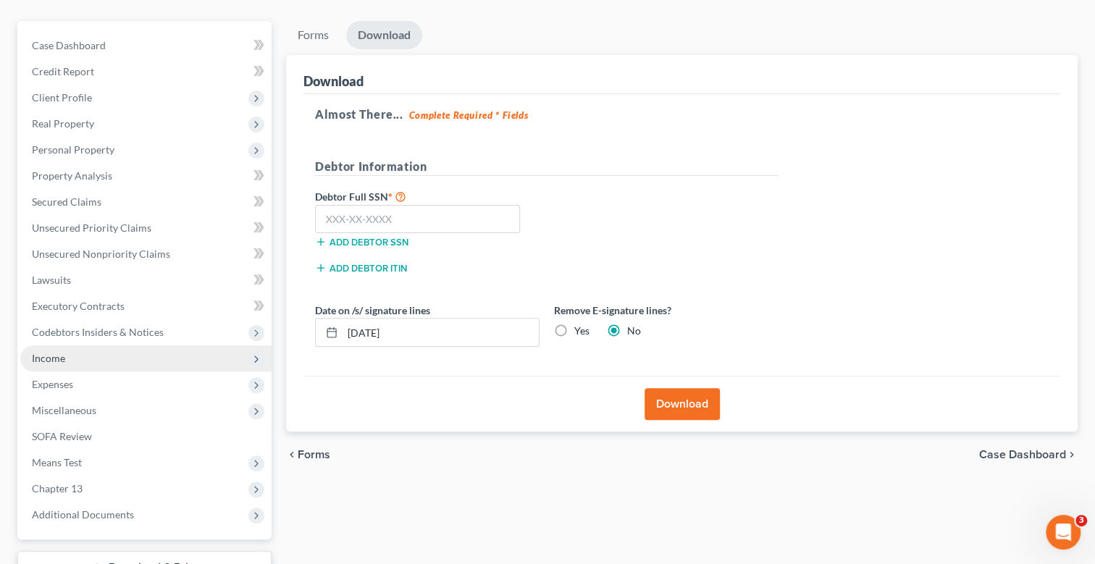
click at [70, 355] on span "Income" at bounding box center [145, 358] width 251 height 26
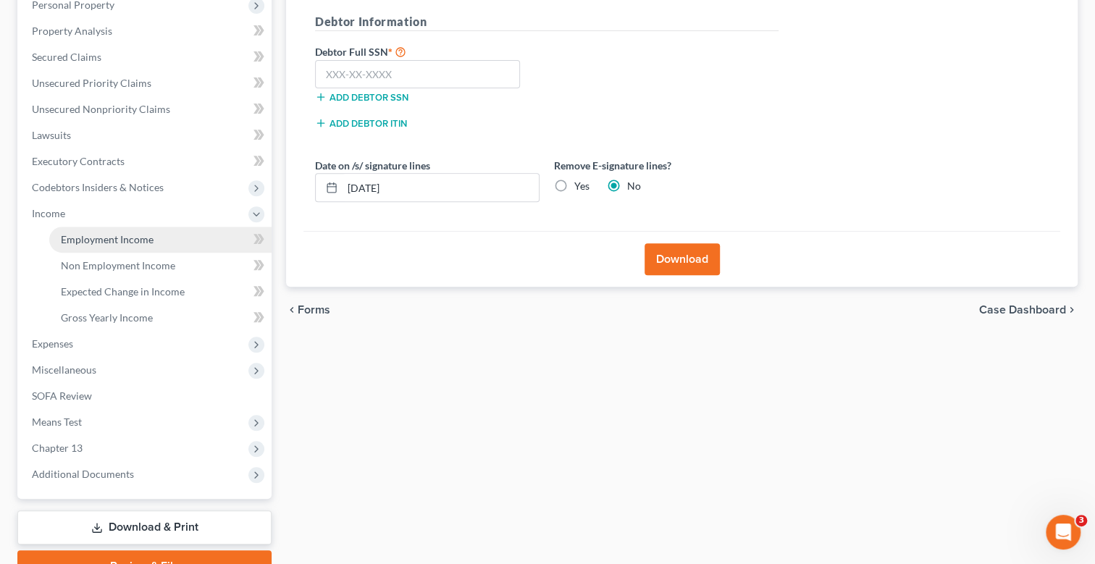
click at [138, 241] on span "Employment Income" at bounding box center [107, 239] width 93 height 12
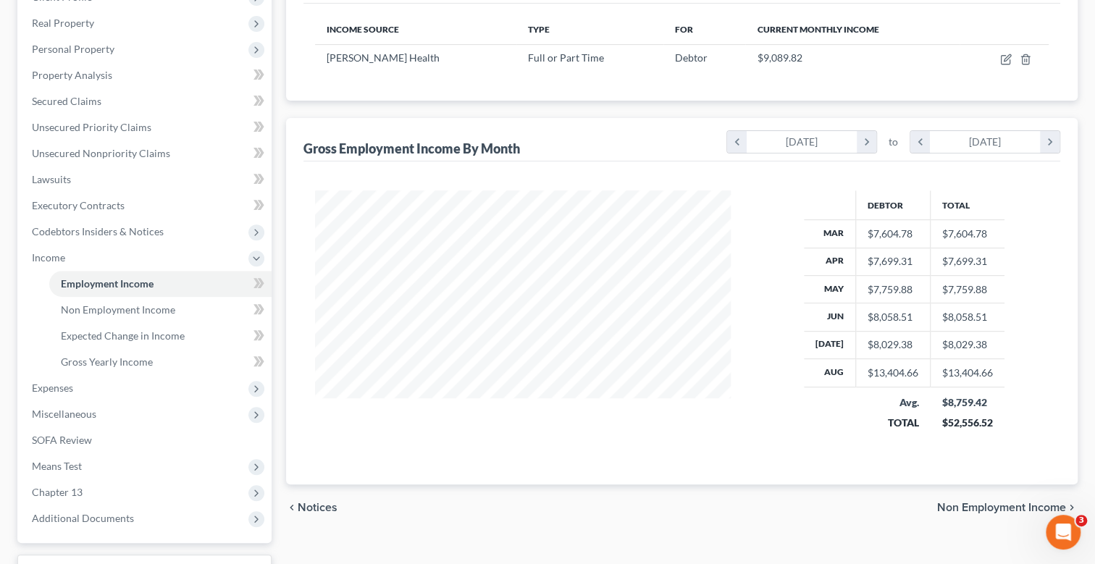
scroll to position [289, 0]
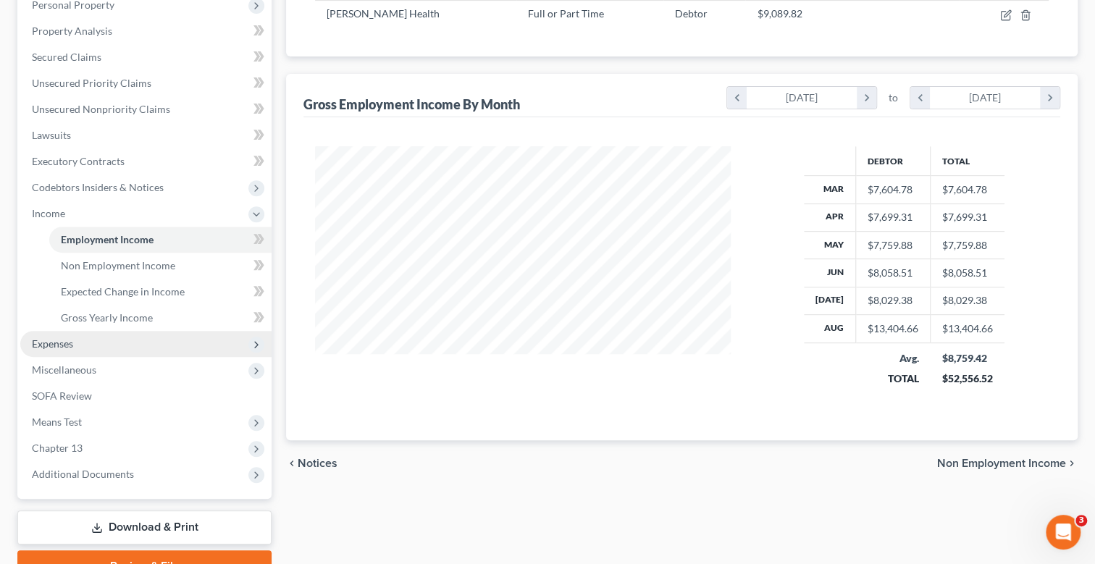
click at [80, 345] on span "Expenses" at bounding box center [145, 344] width 251 height 26
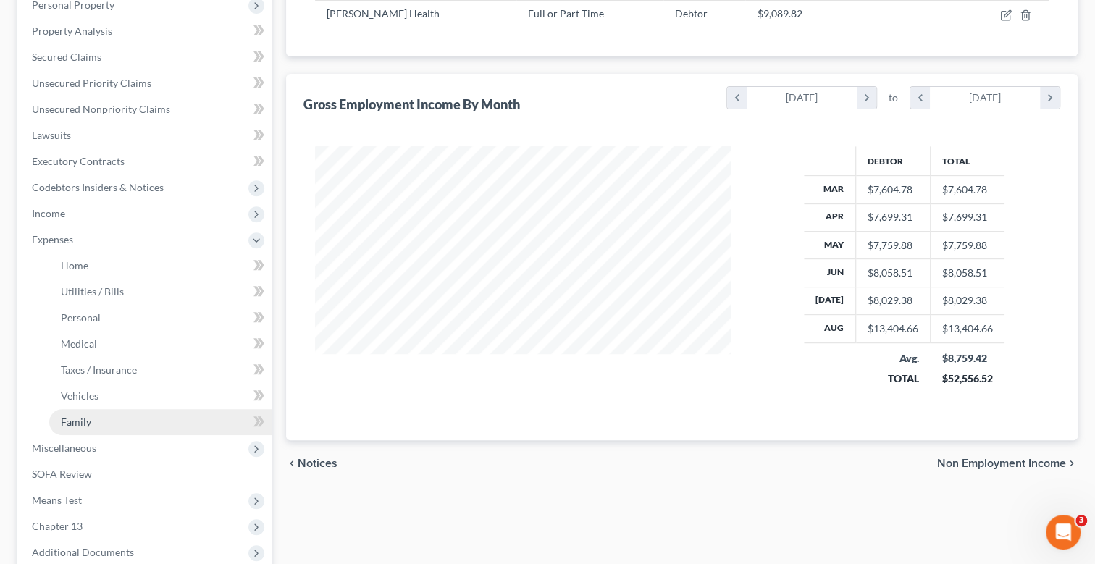
click at [94, 419] on link "Family" at bounding box center [160, 422] width 222 height 26
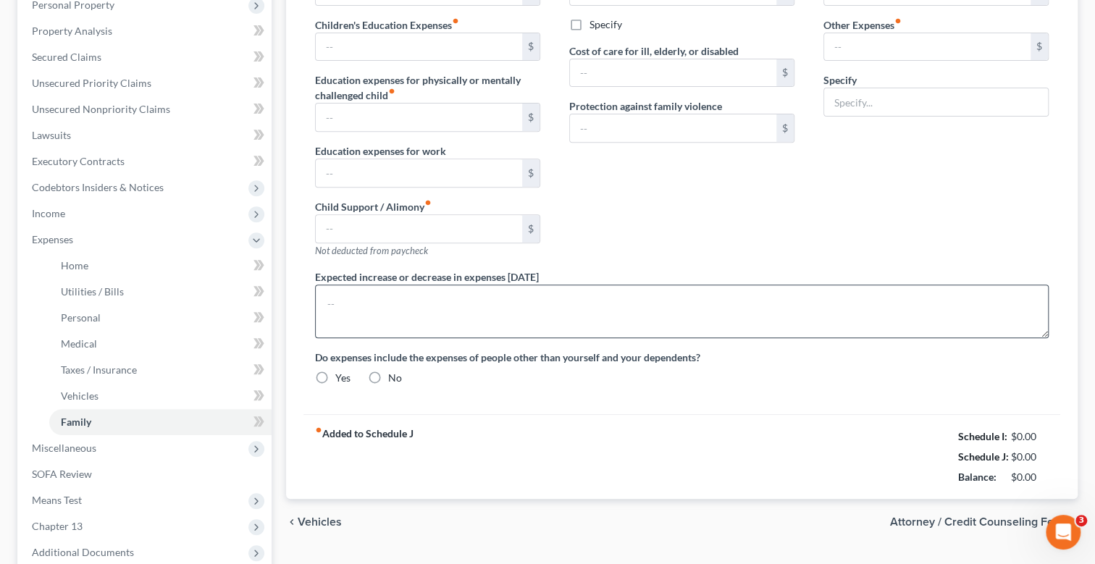
type input "0.00"
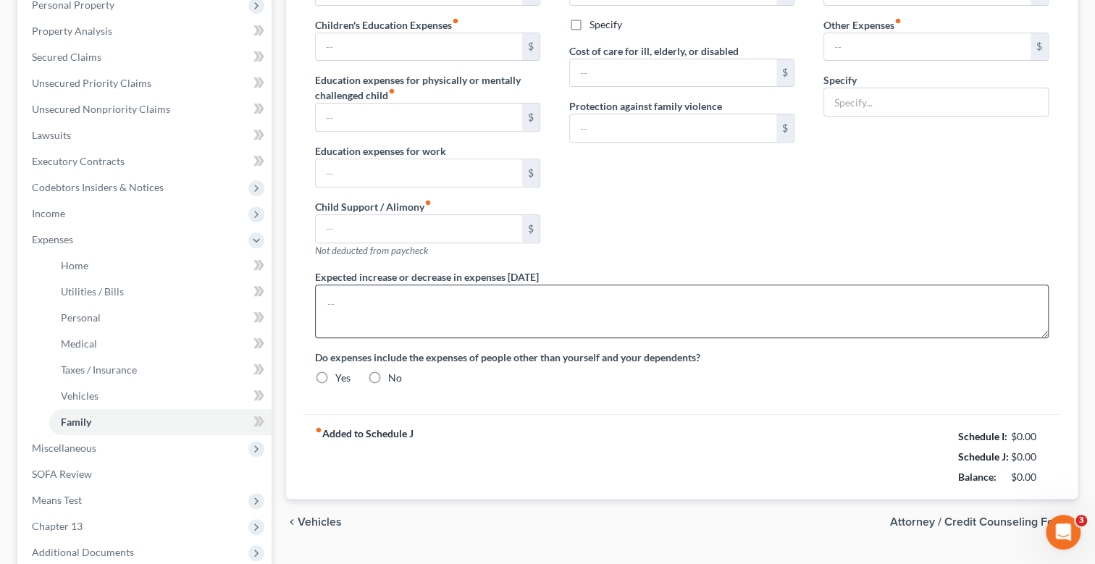
type input "0.00"
radio input "true"
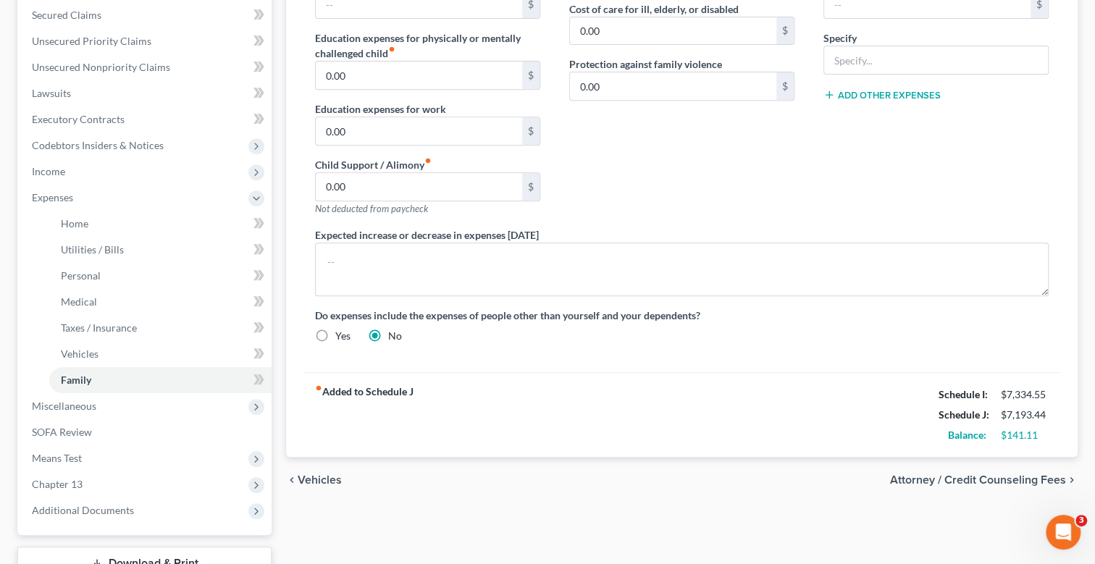
scroll to position [366, 0]
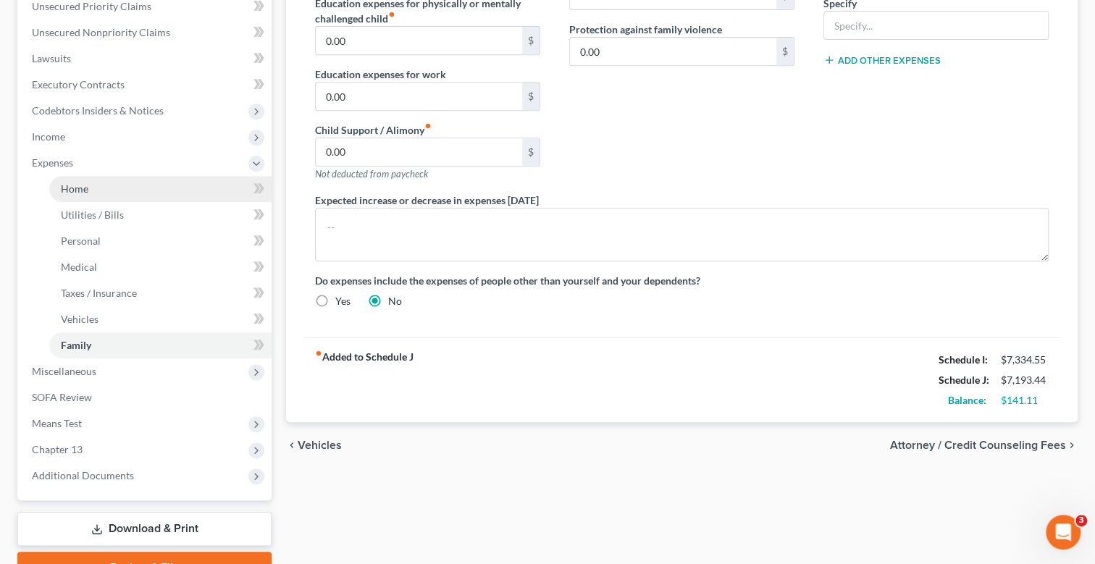
click at [88, 191] on link "Home" at bounding box center [160, 189] width 222 height 26
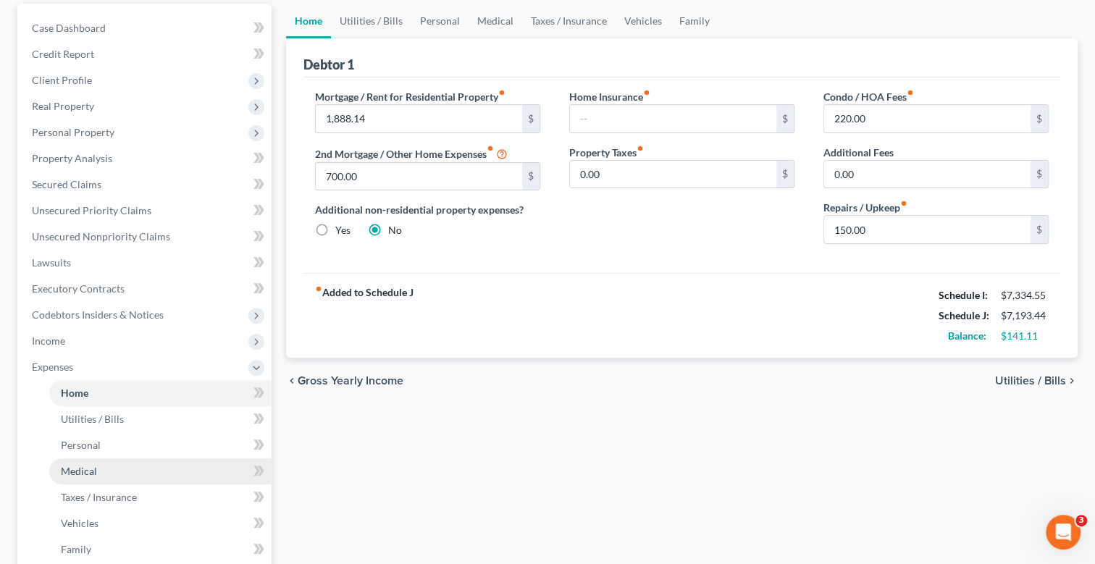
scroll to position [217, 0]
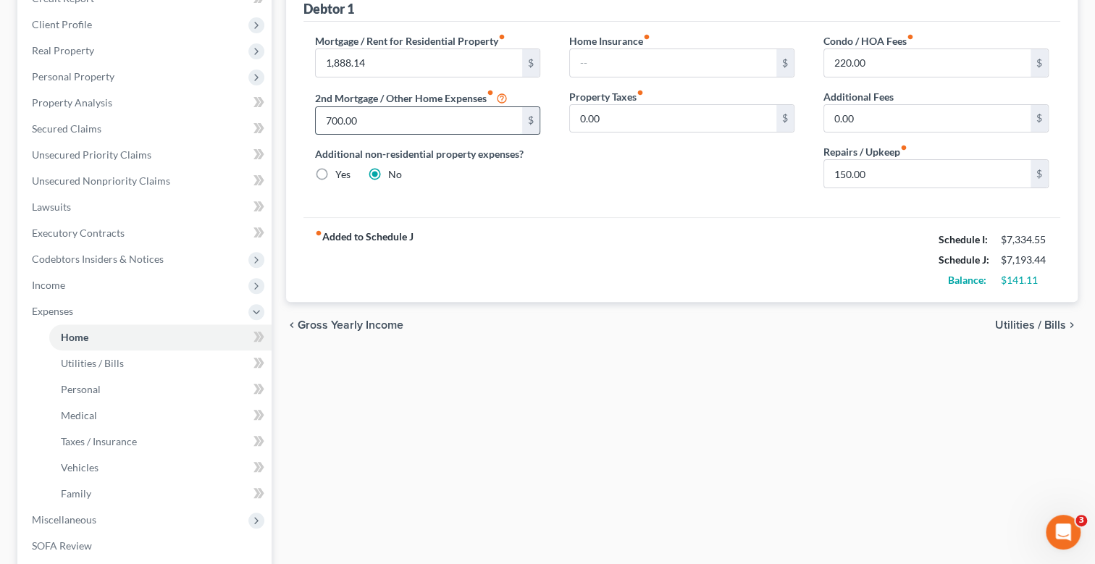
click at [395, 117] on input "700.00" at bounding box center [419, 121] width 206 height 28
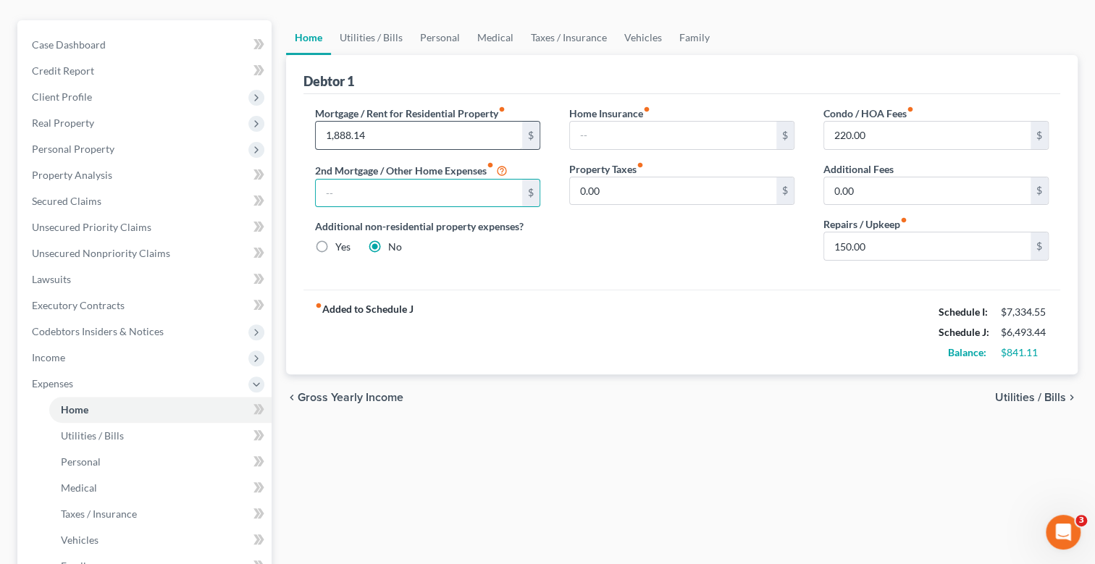
scroll to position [144, 0]
click at [597, 134] on input "text" at bounding box center [673, 136] width 206 height 28
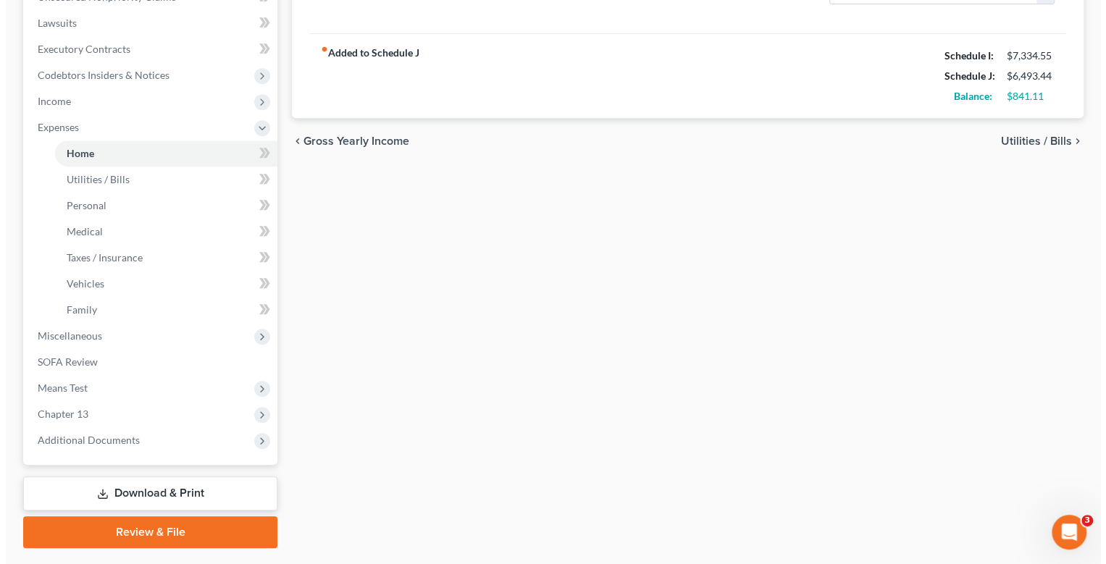
scroll to position [434, 0]
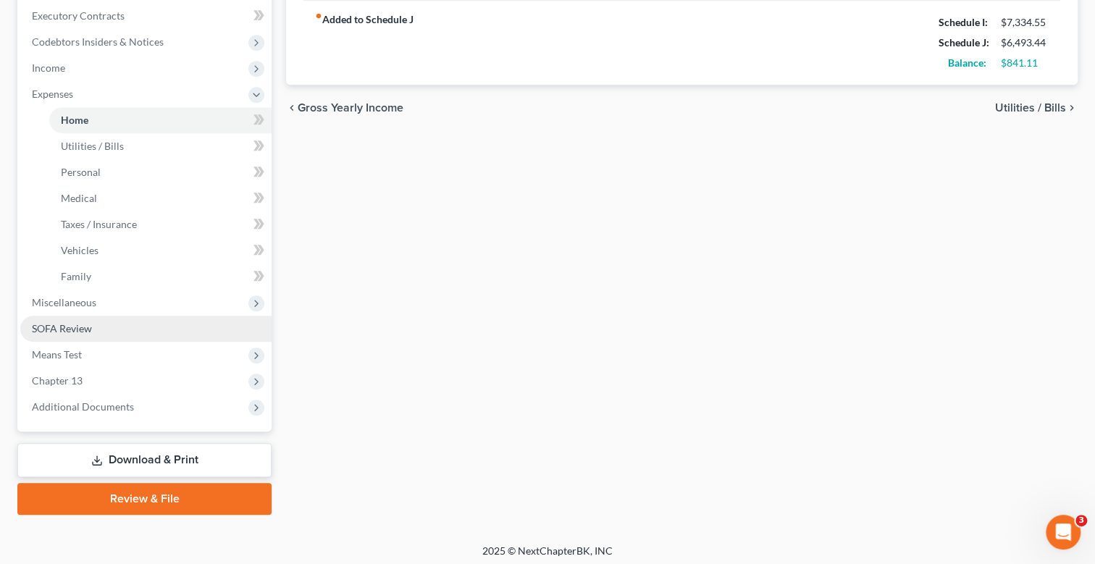
click at [73, 326] on span "SOFA Review" at bounding box center [62, 328] width 60 height 12
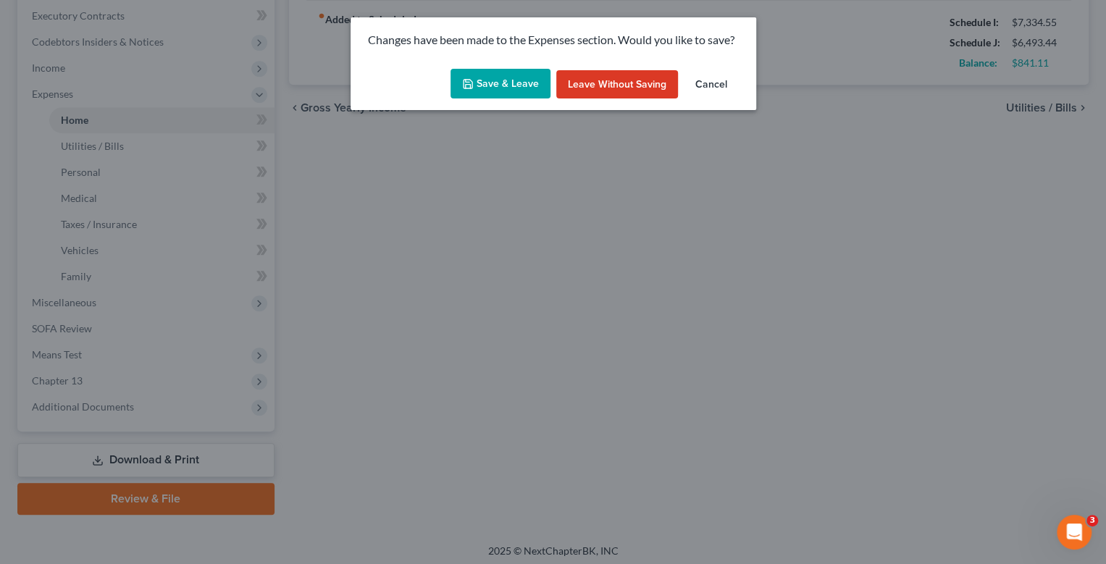
click at [514, 89] on button "Save & Leave" at bounding box center [500, 84] width 100 height 30
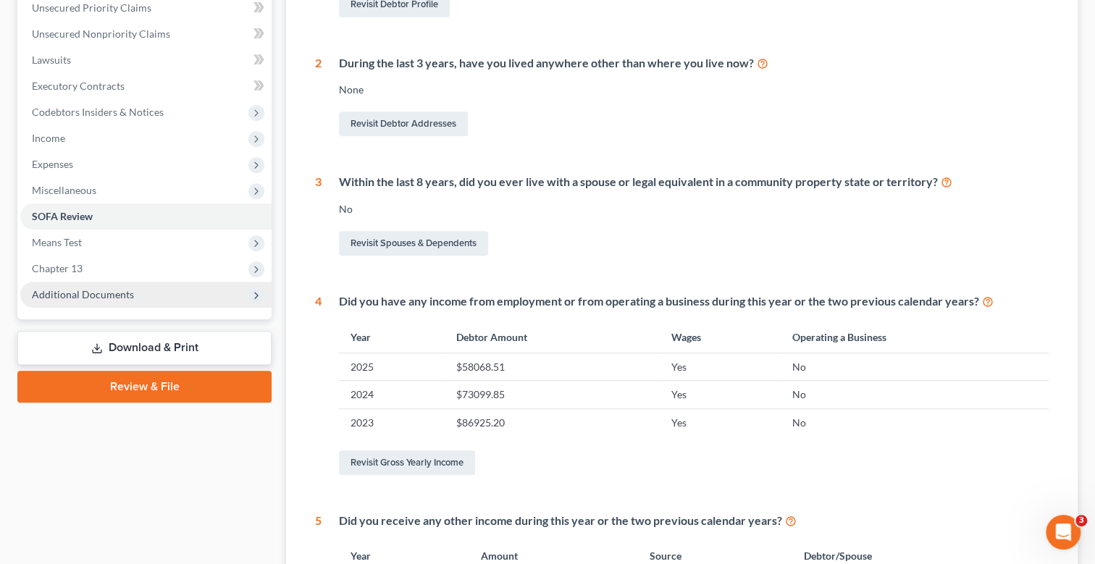
scroll to position [361, 0]
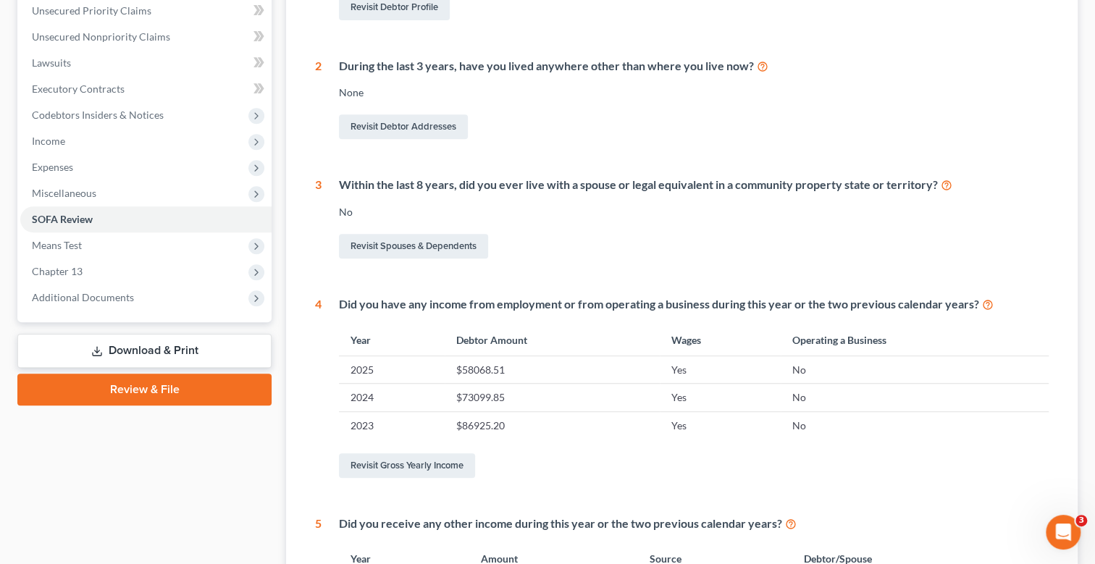
click at [159, 346] on link "Download & Print" at bounding box center [144, 351] width 254 height 34
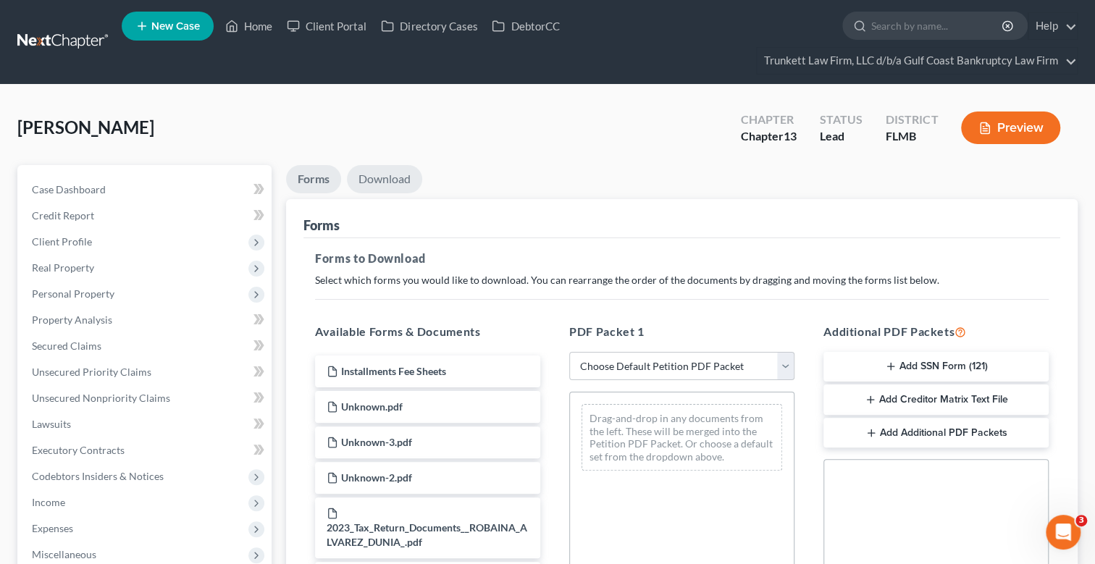
click at [389, 178] on link "Download" at bounding box center [384, 179] width 75 height 28
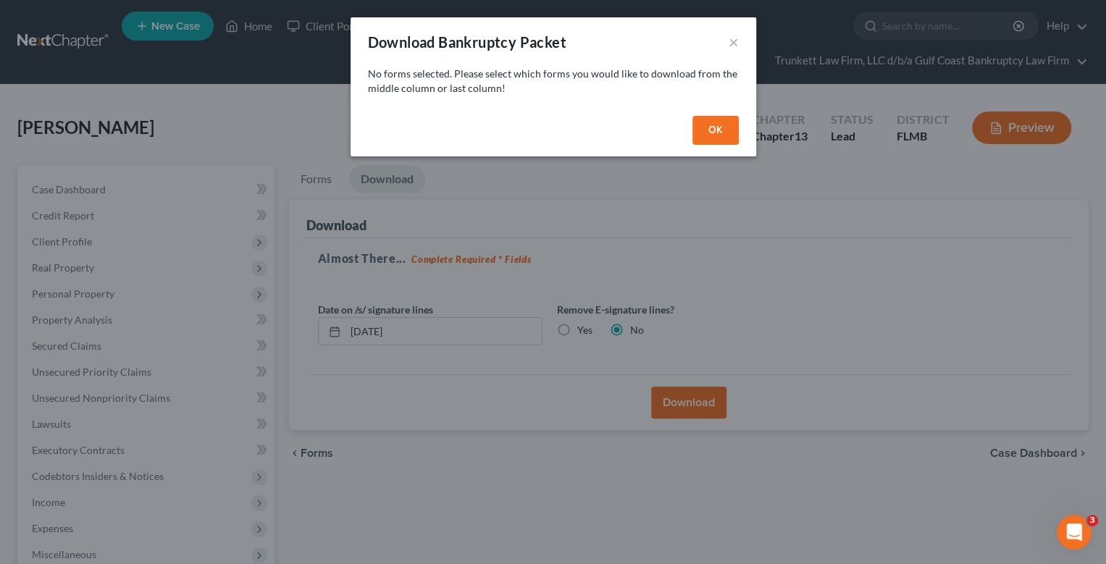
click at [713, 131] on button "OK" at bounding box center [715, 130] width 46 height 29
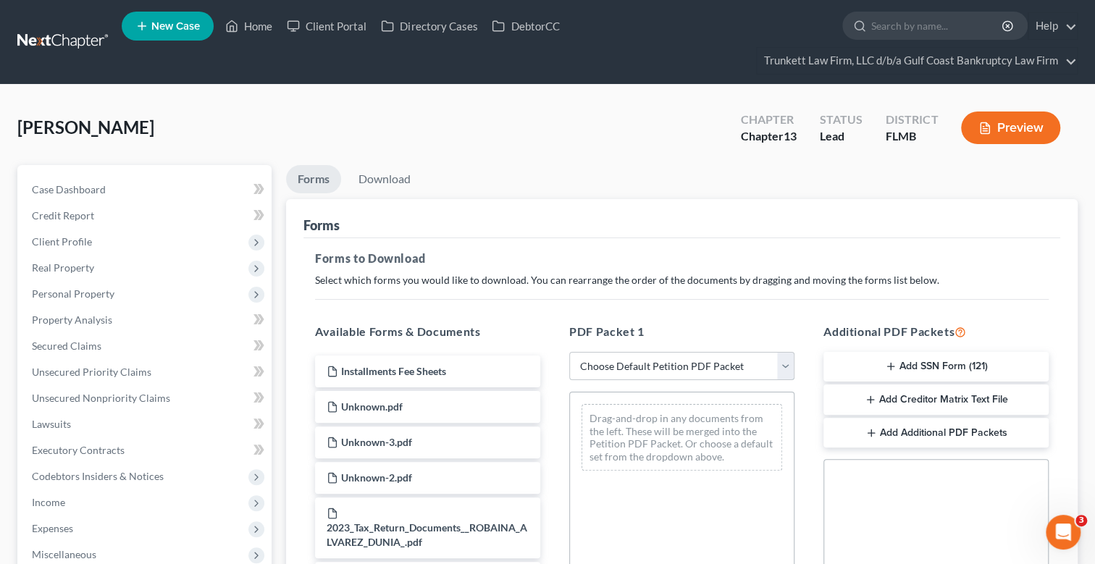
click at [637, 365] on select "Choose Default Petition PDF Packet Complete Bankruptcy Petition (all forms and …" at bounding box center [681, 366] width 225 height 29
select select "0"
click at [569, 352] on select "Choose Default Petition PDF Packet Complete Bankruptcy Petition (all forms and …" at bounding box center [681, 366] width 225 height 29
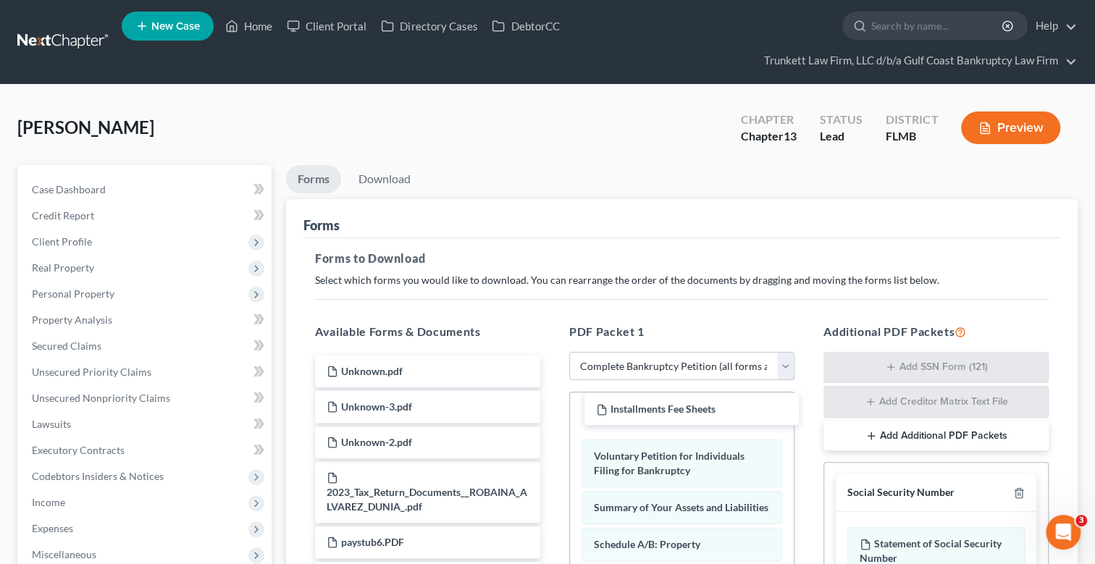
drag, startPoint x: 424, startPoint y: 363, endPoint x: 683, endPoint y: 399, distance: 262.3
click at [375, 169] on link "Download" at bounding box center [384, 179] width 75 height 28
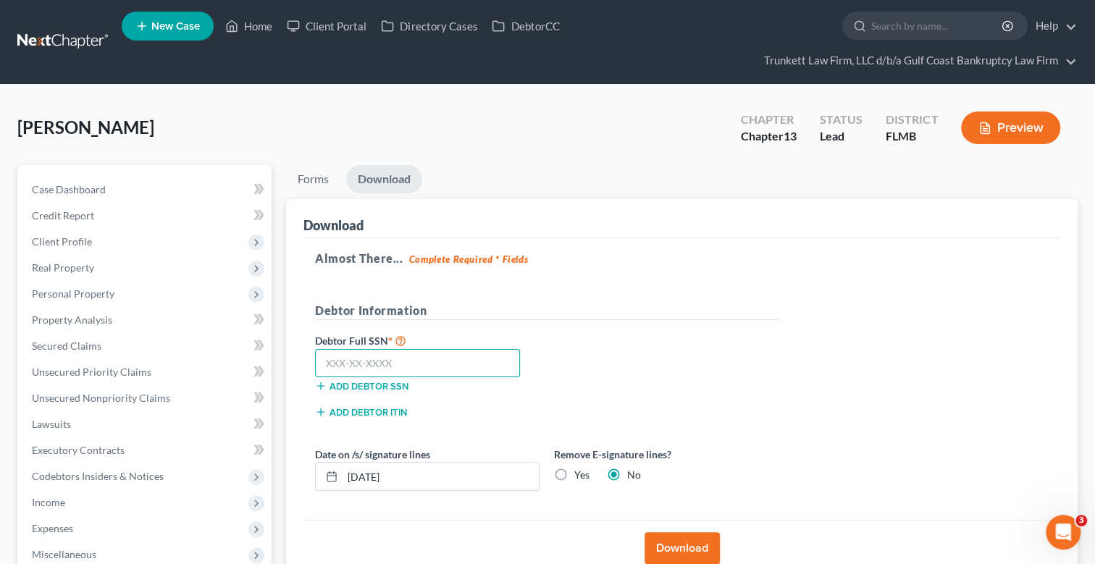
click at [352, 355] on input "text" at bounding box center [417, 363] width 205 height 29
drag, startPoint x: 382, startPoint y: 363, endPoint x: 374, endPoint y: 360, distance: 8.5
click at [380, 363] on input "text" at bounding box center [417, 363] width 205 height 29
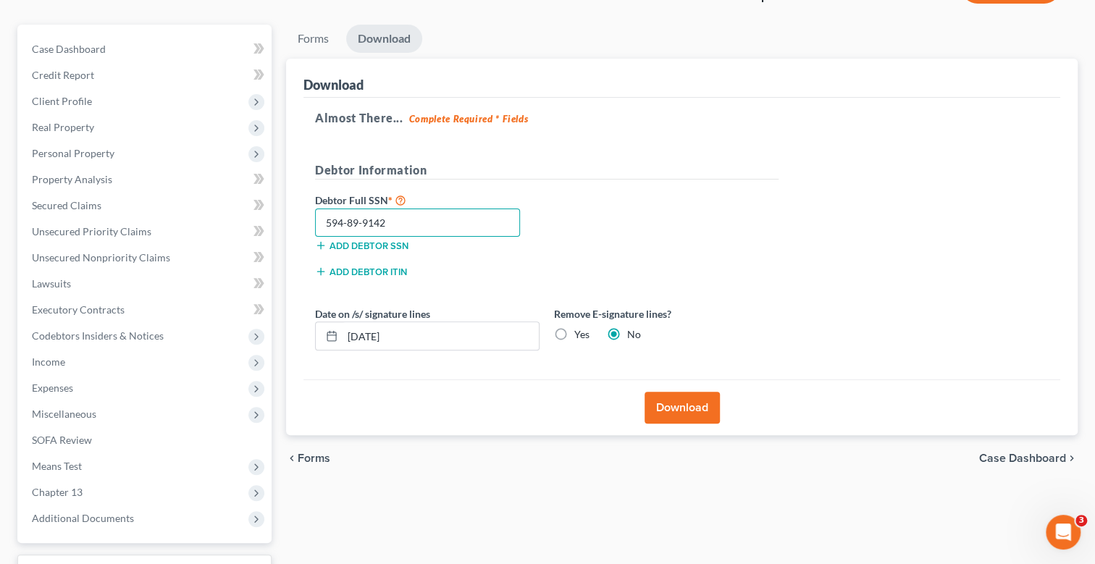
scroll to position [144, 0]
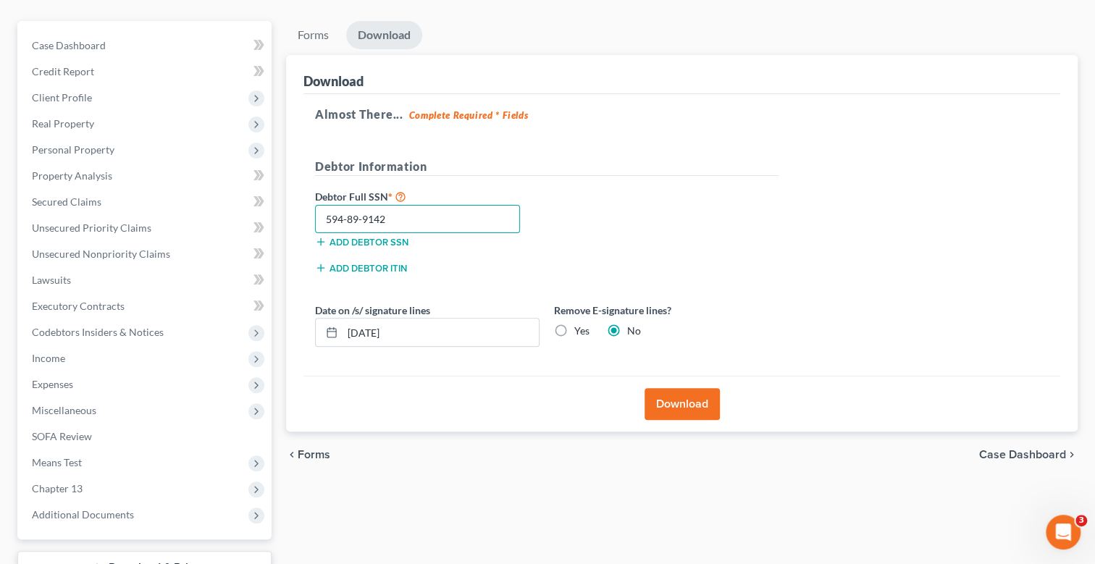
type input "594-89-9142"
click at [574, 324] on label "Yes" at bounding box center [581, 331] width 15 height 14
click at [580, 324] on input "Yes" at bounding box center [584, 328] width 9 height 9
radio input "true"
radio input "false"
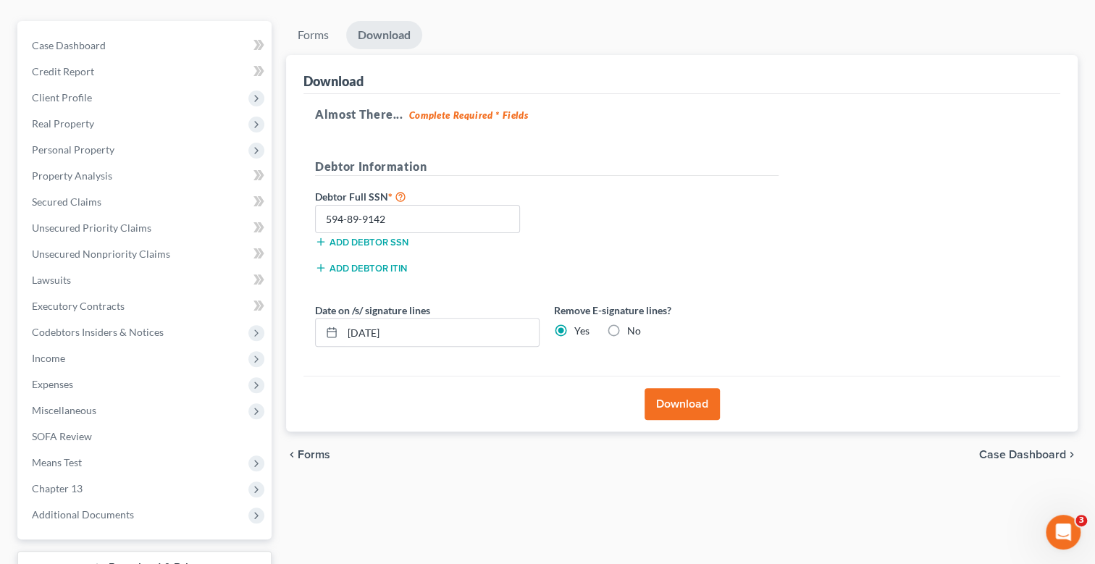
click at [692, 401] on button "Download" at bounding box center [681, 404] width 75 height 32
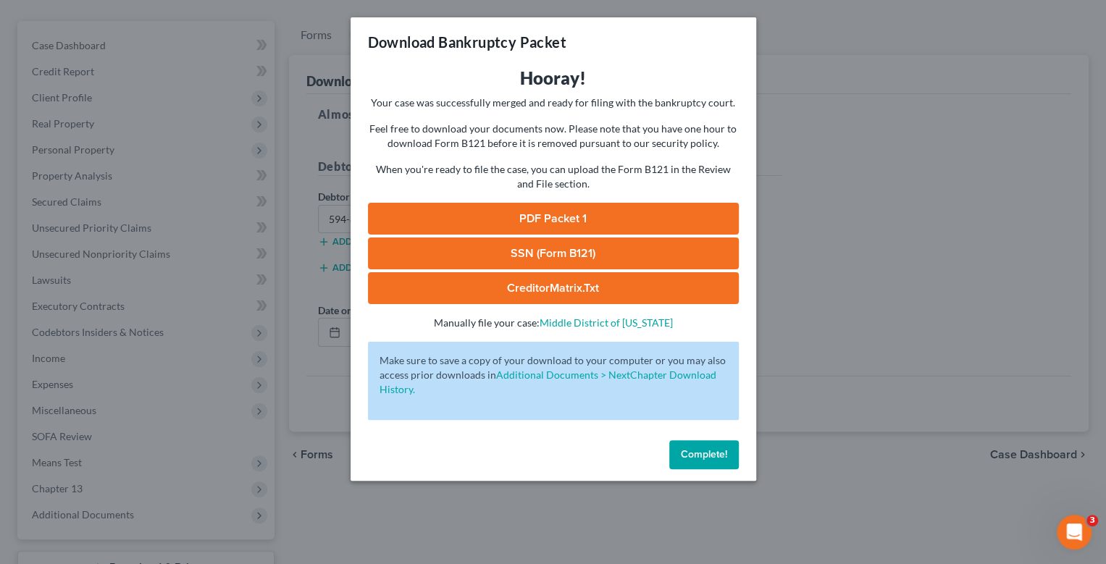
click at [525, 251] on link "SSN (Form B121)" at bounding box center [553, 253] width 371 height 32
click at [561, 216] on link "PDF Packet 1" at bounding box center [553, 219] width 371 height 32
click at [691, 453] on span "Complete!" at bounding box center [704, 454] width 46 height 12
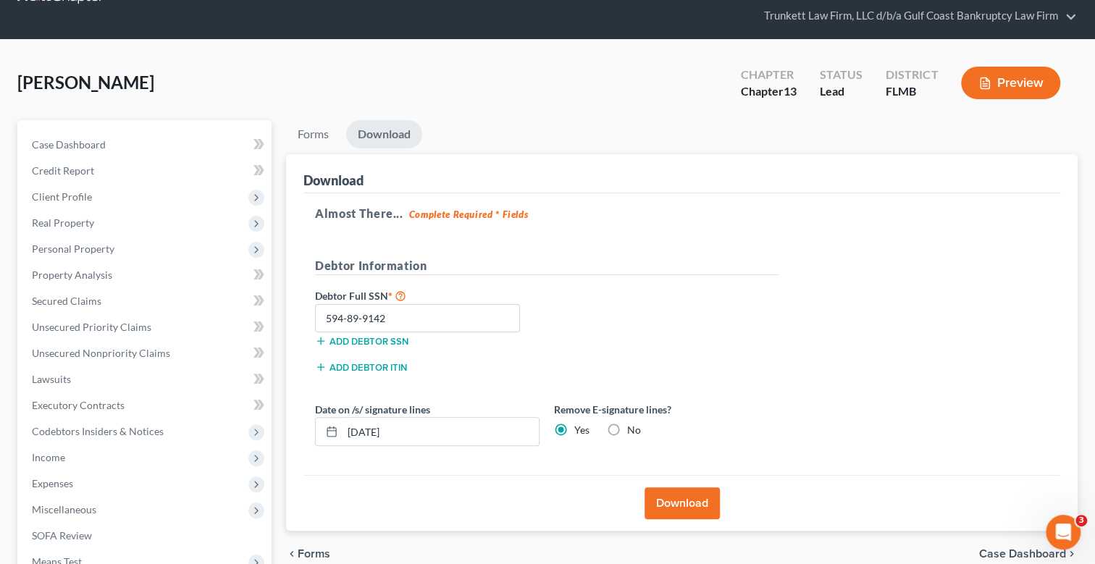
scroll to position [0, 0]
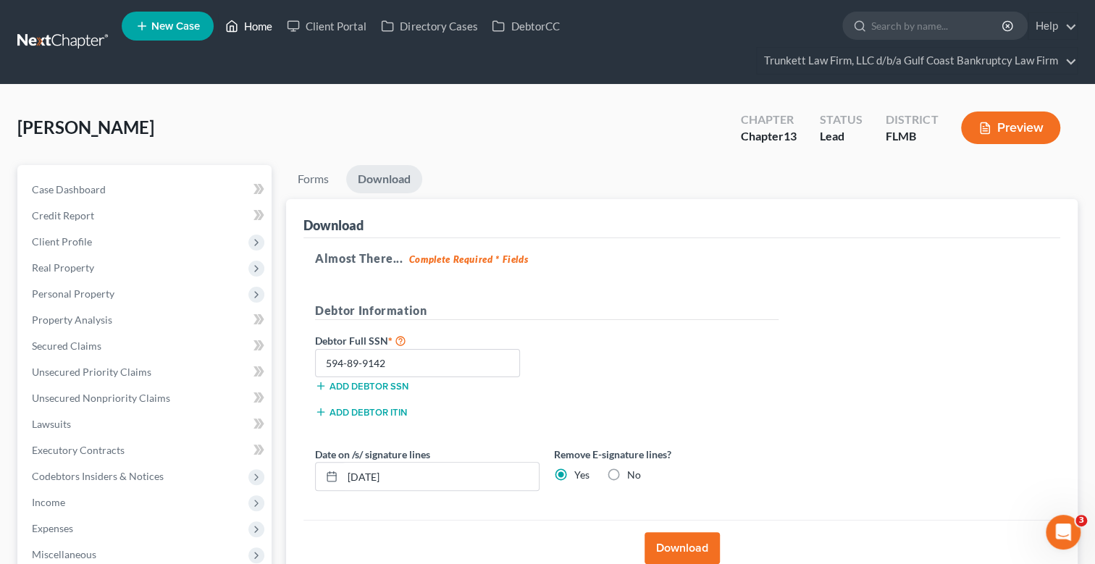
click at [258, 26] on link "Home" at bounding box center [249, 26] width 62 height 26
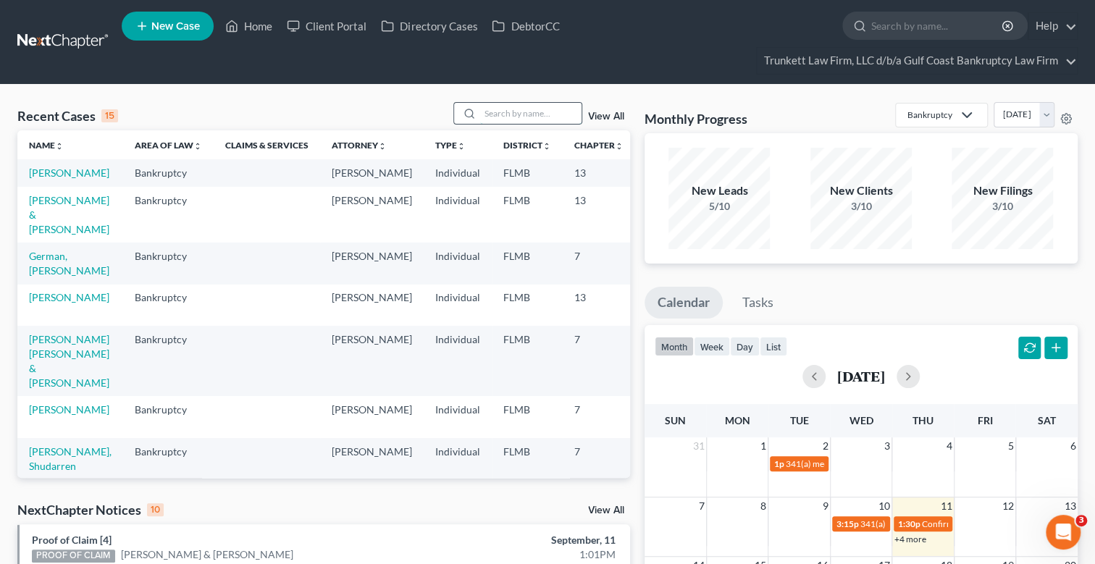
click at [535, 113] on input "search" at bounding box center [530, 113] width 101 height 21
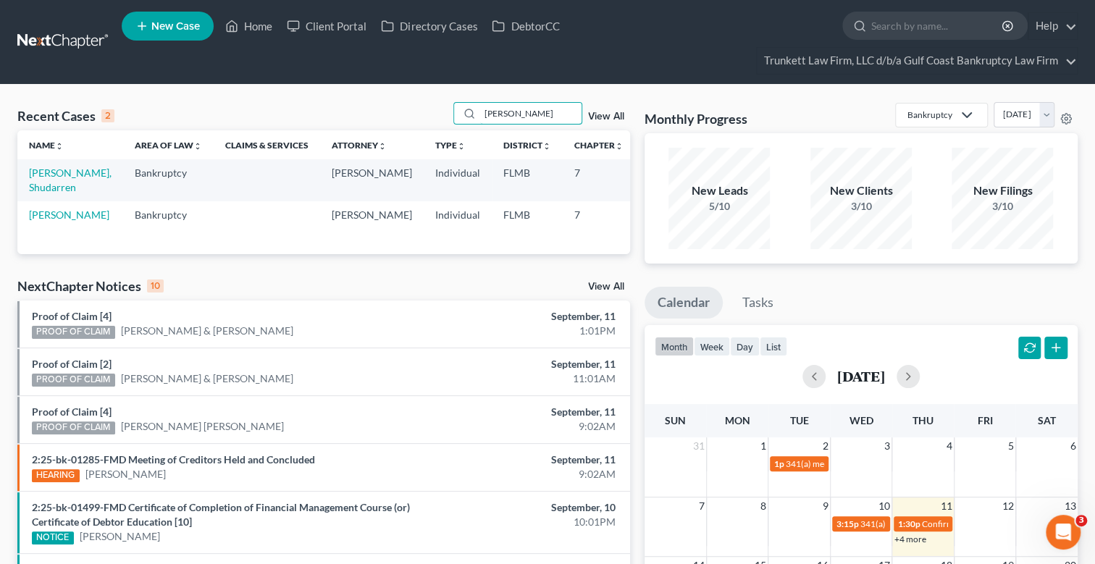
type input "[PERSON_NAME]"
click at [51, 176] on link "[PERSON_NAME], Shudarren" at bounding box center [70, 180] width 83 height 27
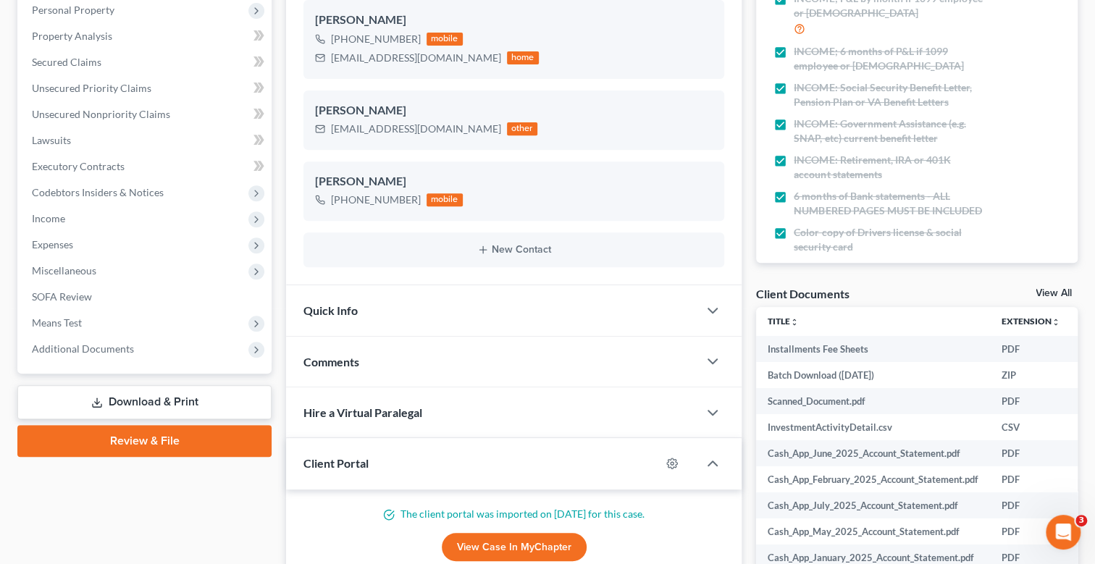
scroll to position [361, 0]
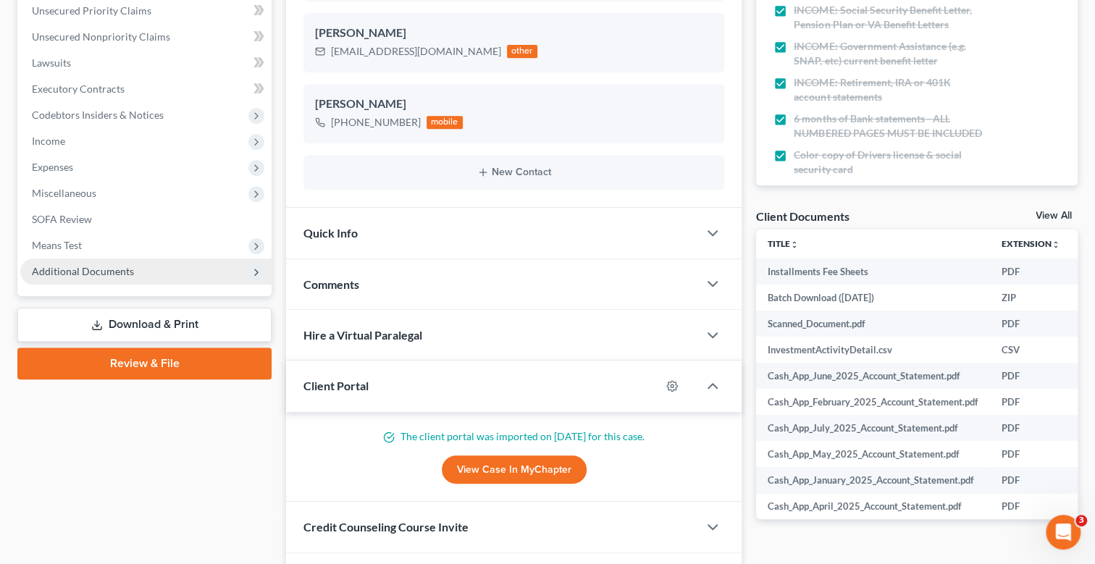
click at [96, 266] on span "Additional Documents" at bounding box center [83, 271] width 102 height 12
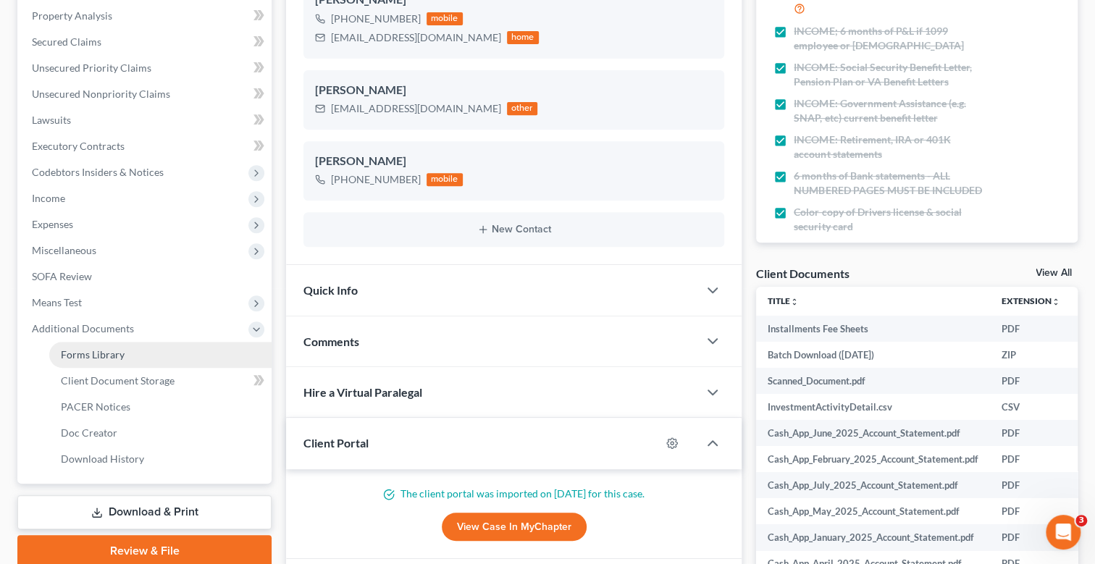
scroll to position [217, 0]
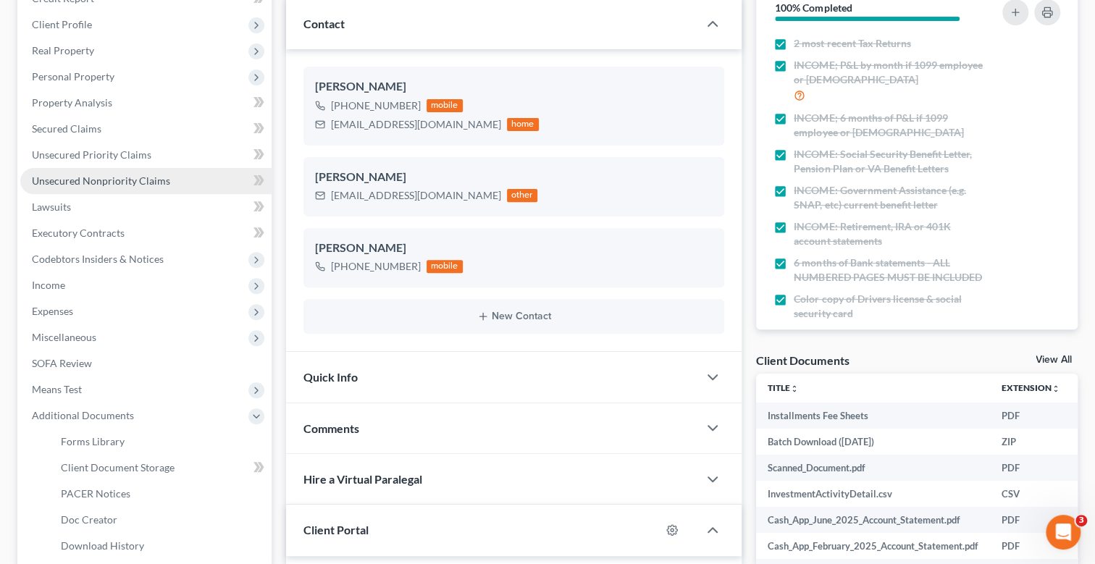
click at [114, 181] on span "Unsecured Nonpriority Claims" at bounding box center [101, 180] width 138 height 12
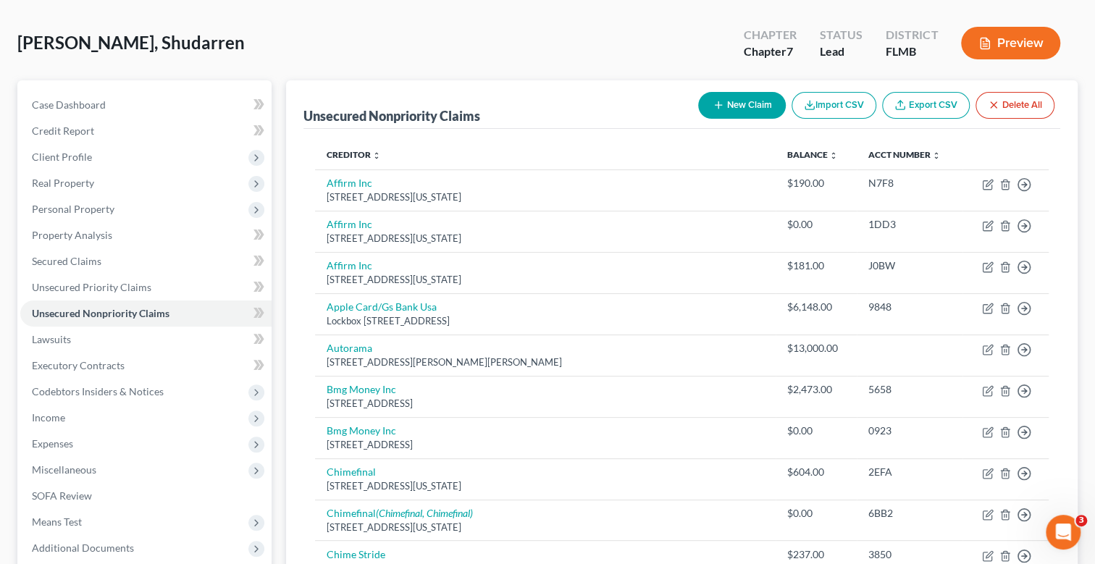
scroll to position [67, 0]
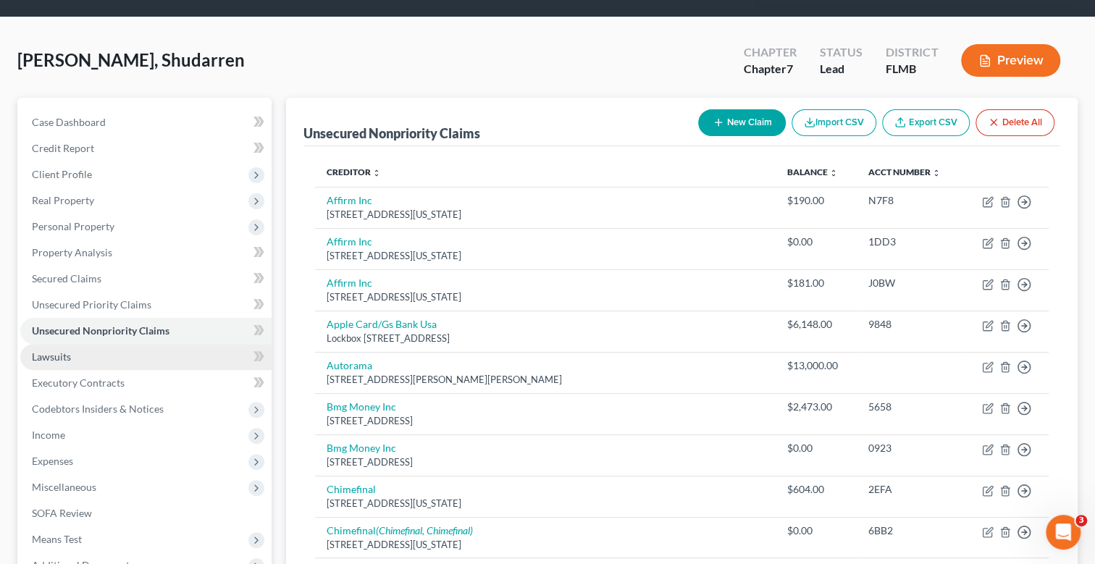
click at [62, 355] on span "Lawsuits" at bounding box center [51, 356] width 39 height 12
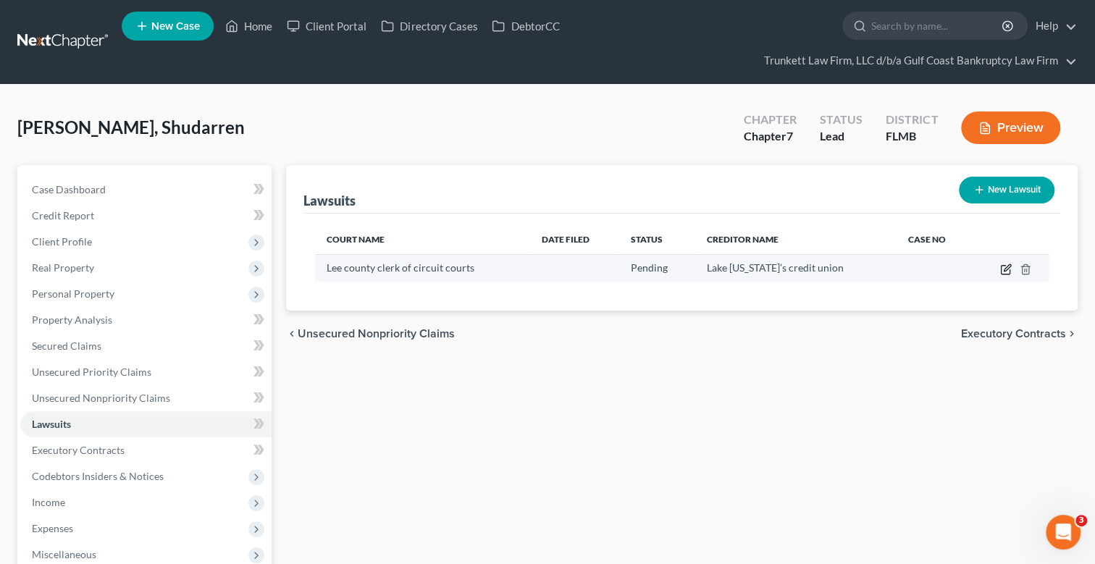
click at [1003, 269] on icon "button" at bounding box center [1006, 267] width 7 height 7
select select "9"
select select "0"
select select "1"
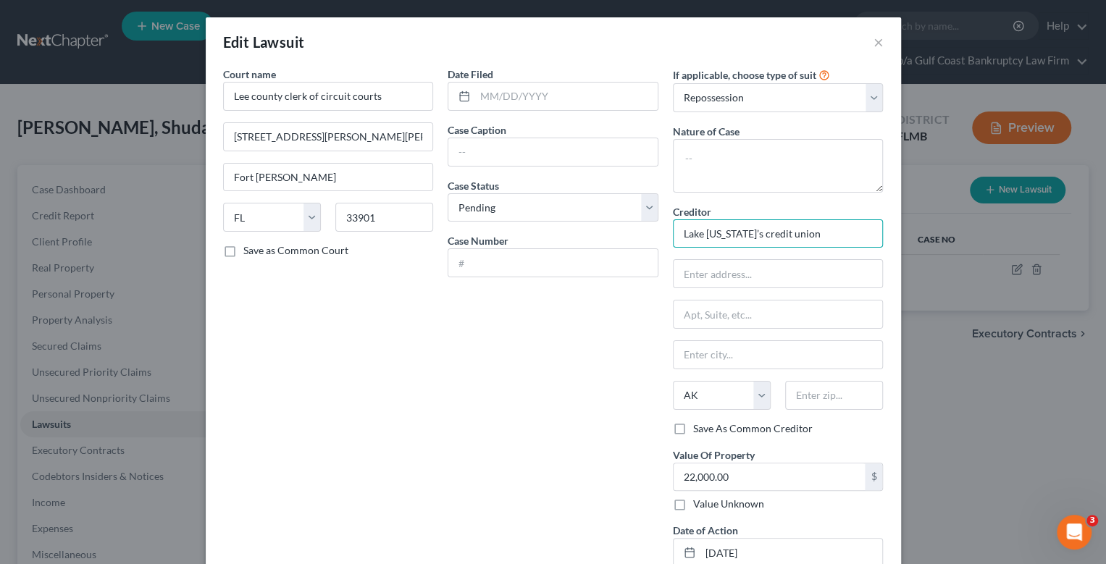
drag, startPoint x: 815, startPoint y: 232, endPoint x: 557, endPoint y: 229, distance: 257.8
click at [565, 232] on div "Court name * Lee county clerk of circuit courts [STREET_ADDRESS][GEOGRAPHIC_DAT…" at bounding box center [553, 323] width 675 height 512
click at [650, 331] on div "Date Filed Case Caption Case Status * Select Pending On Appeal Concluded Case N…" at bounding box center [552, 323] width 225 height 512
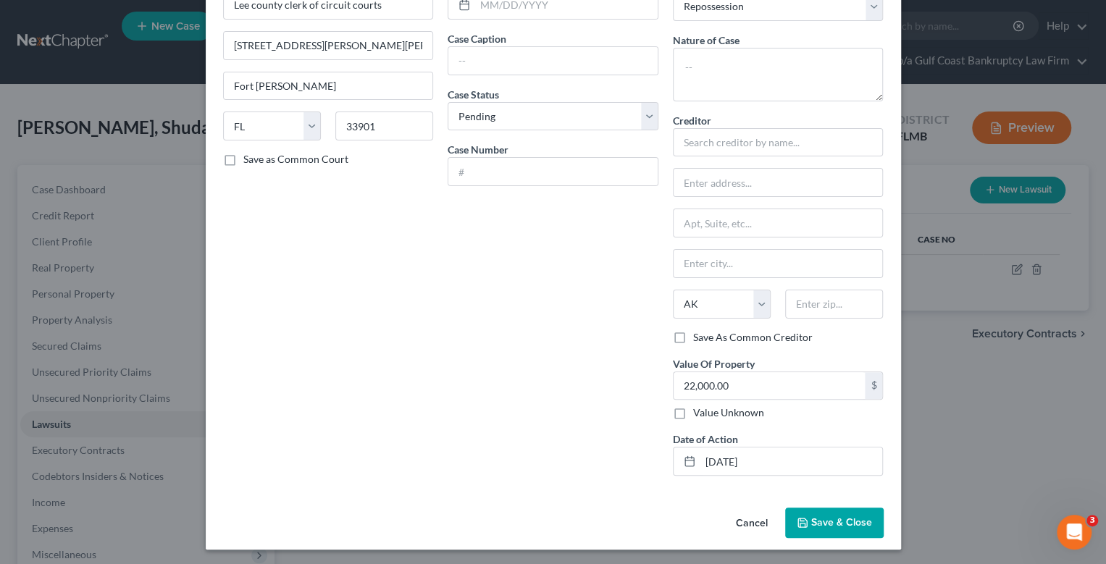
click at [841, 522] on span "Save & Close" at bounding box center [841, 522] width 61 height 12
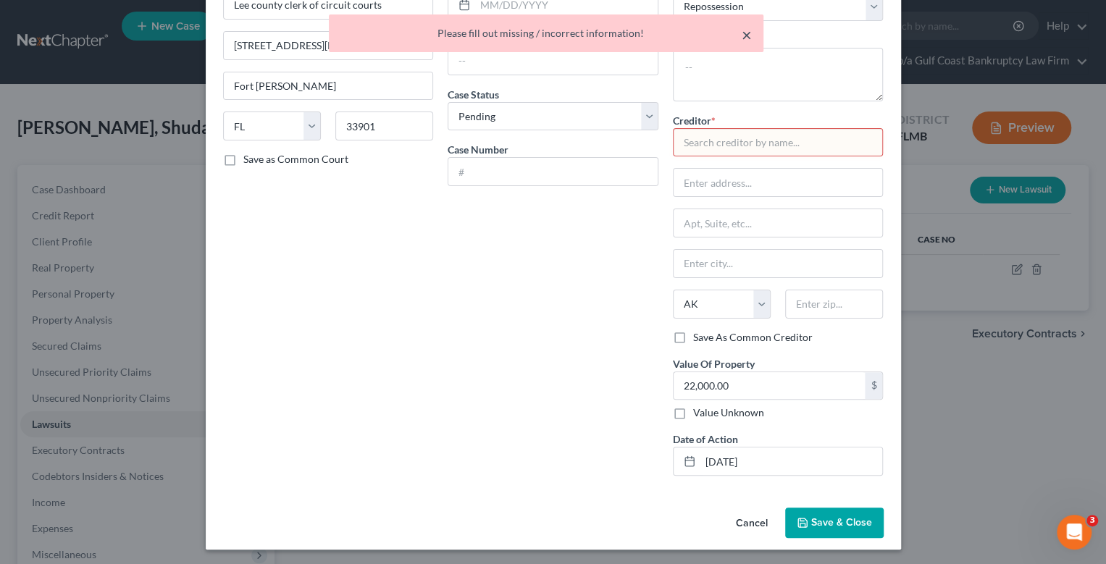
click at [741, 29] on button "×" at bounding box center [746, 34] width 10 height 17
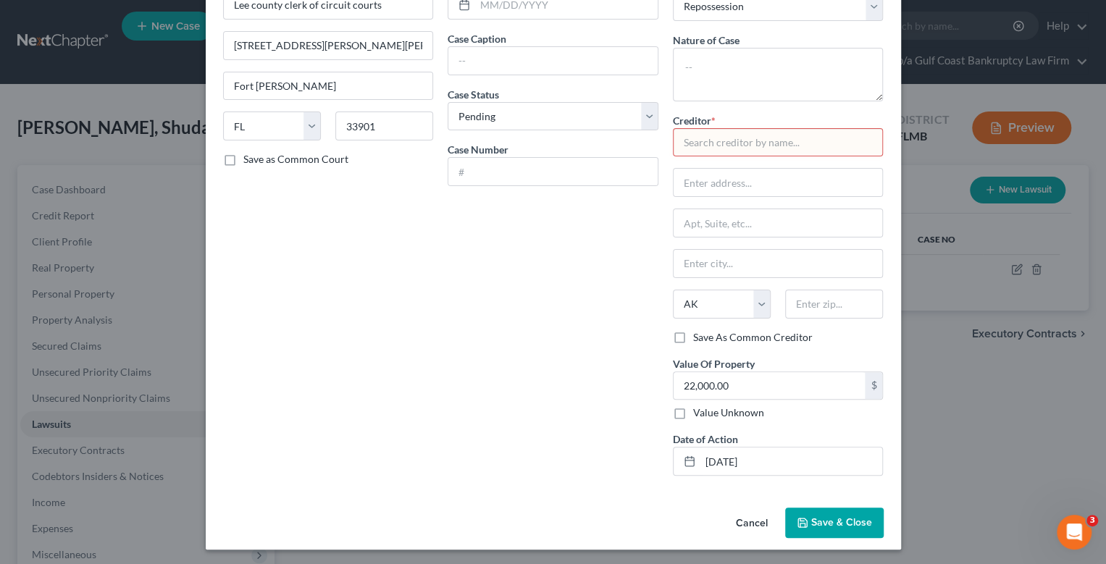
click at [696, 140] on input "text" at bounding box center [778, 142] width 211 height 29
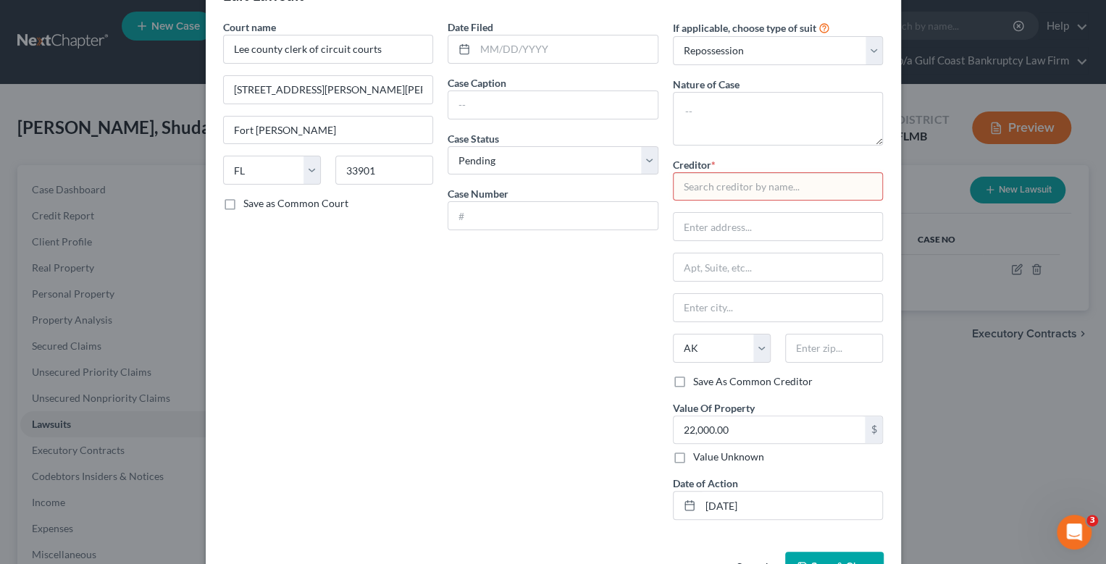
scroll to position [0, 0]
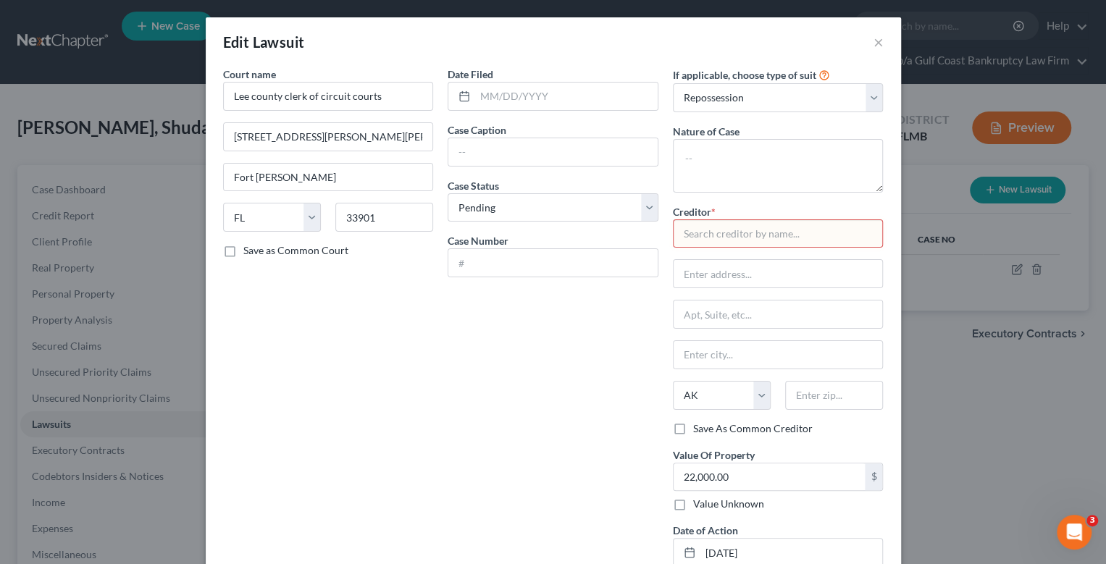
click at [736, 233] on input "text" at bounding box center [778, 233] width 211 height 29
type input "Lake [US_STATE] crediit union"
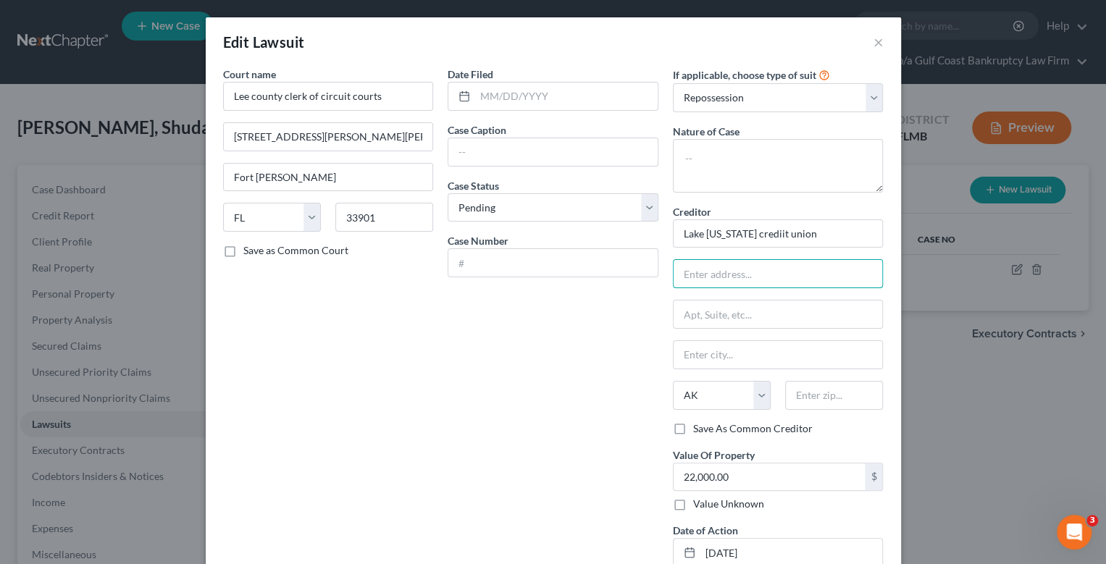
drag, startPoint x: 703, startPoint y: 270, endPoint x: 659, endPoint y: 269, distance: 44.2
click at [703, 270] on input "text" at bounding box center [777, 274] width 209 height 28
type input "c/o [PERSON_NAME], Esq"
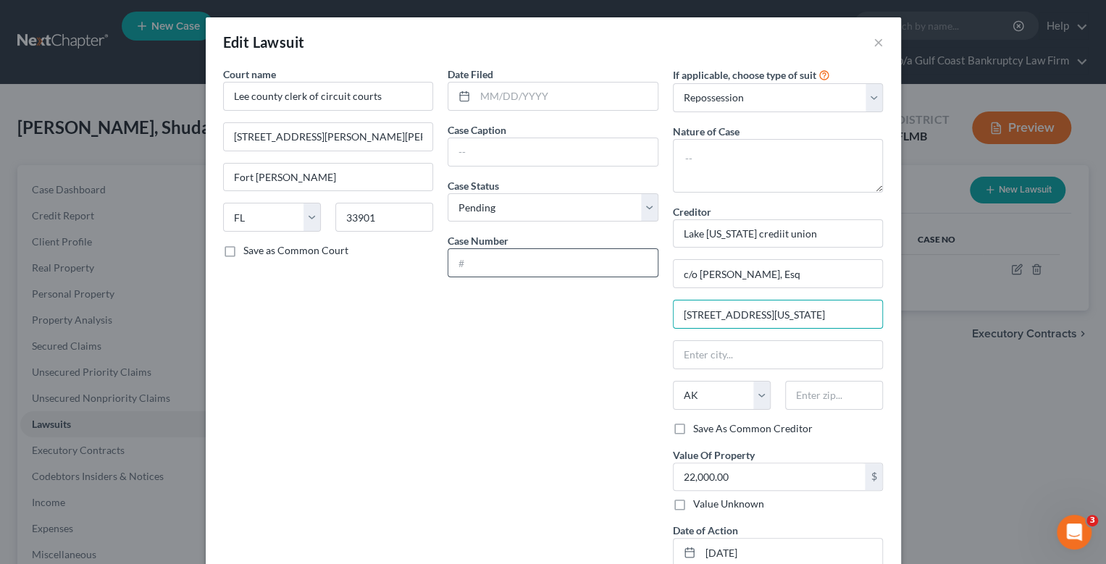
type input "[STREET_ADDRESS][US_STATE]"
type input "33801"
click at [681, 358] on input "text" at bounding box center [777, 355] width 209 height 28
type input "Lakeland"
select select "9"
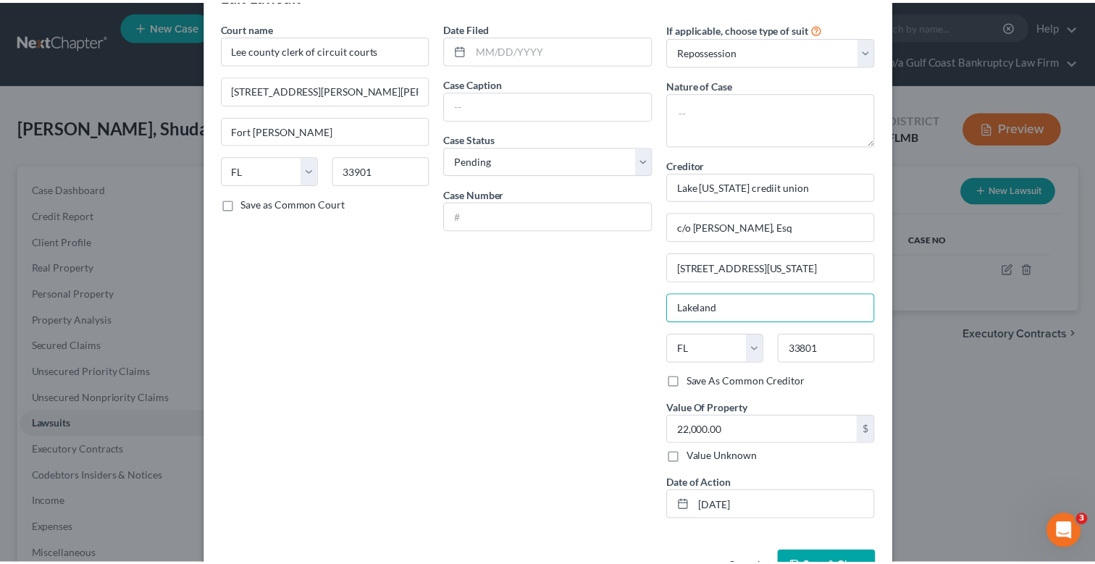
scroll to position [91, 0]
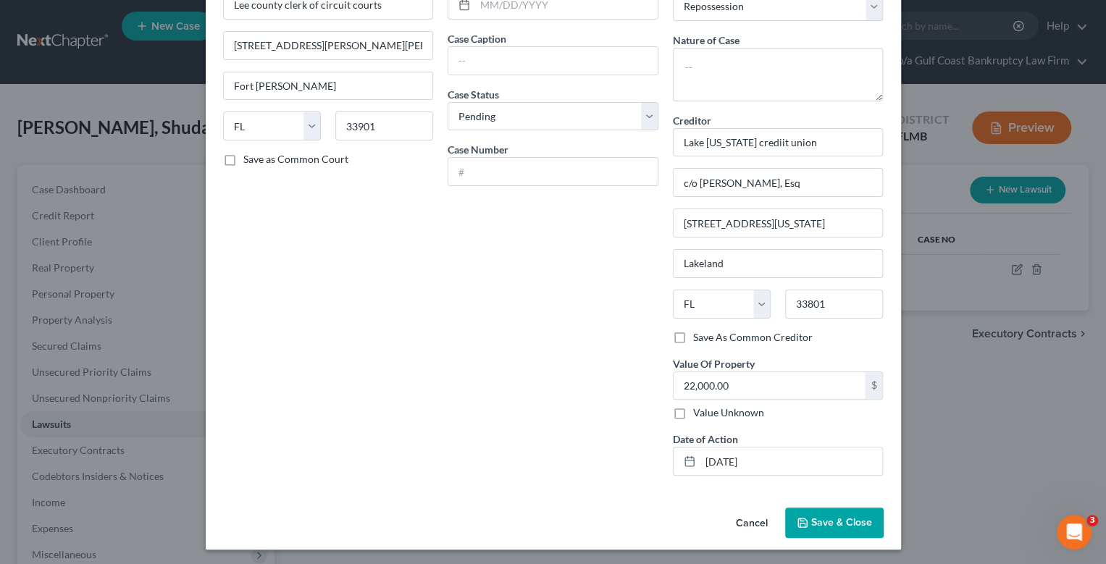
click at [840, 517] on span "Save & Close" at bounding box center [841, 522] width 61 height 12
